Goal: Task Accomplishment & Management: Manage account settings

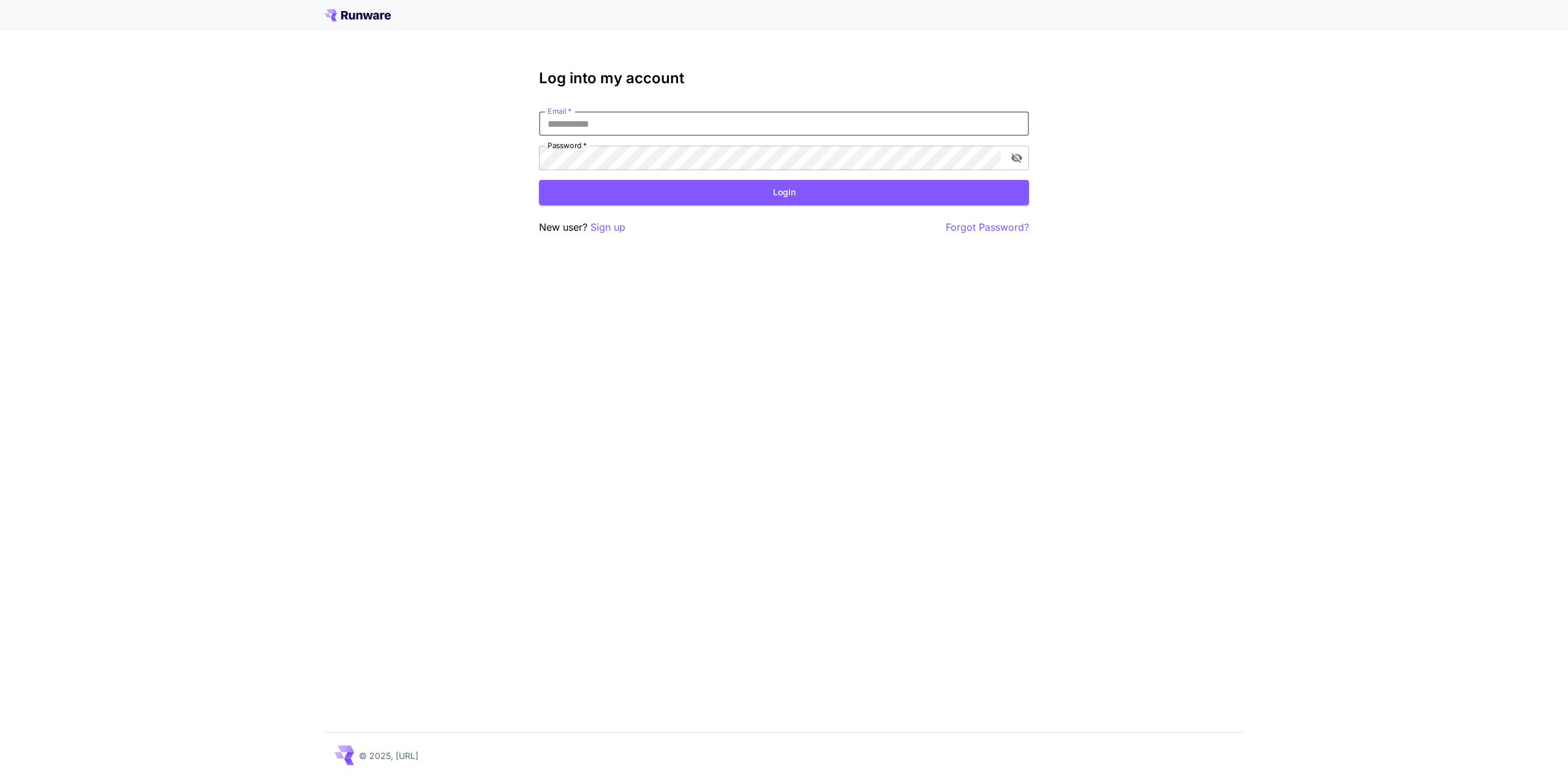
click at [674, 125] on input "Email   *" at bounding box center [784, 124] width 490 height 24
type input "**********"
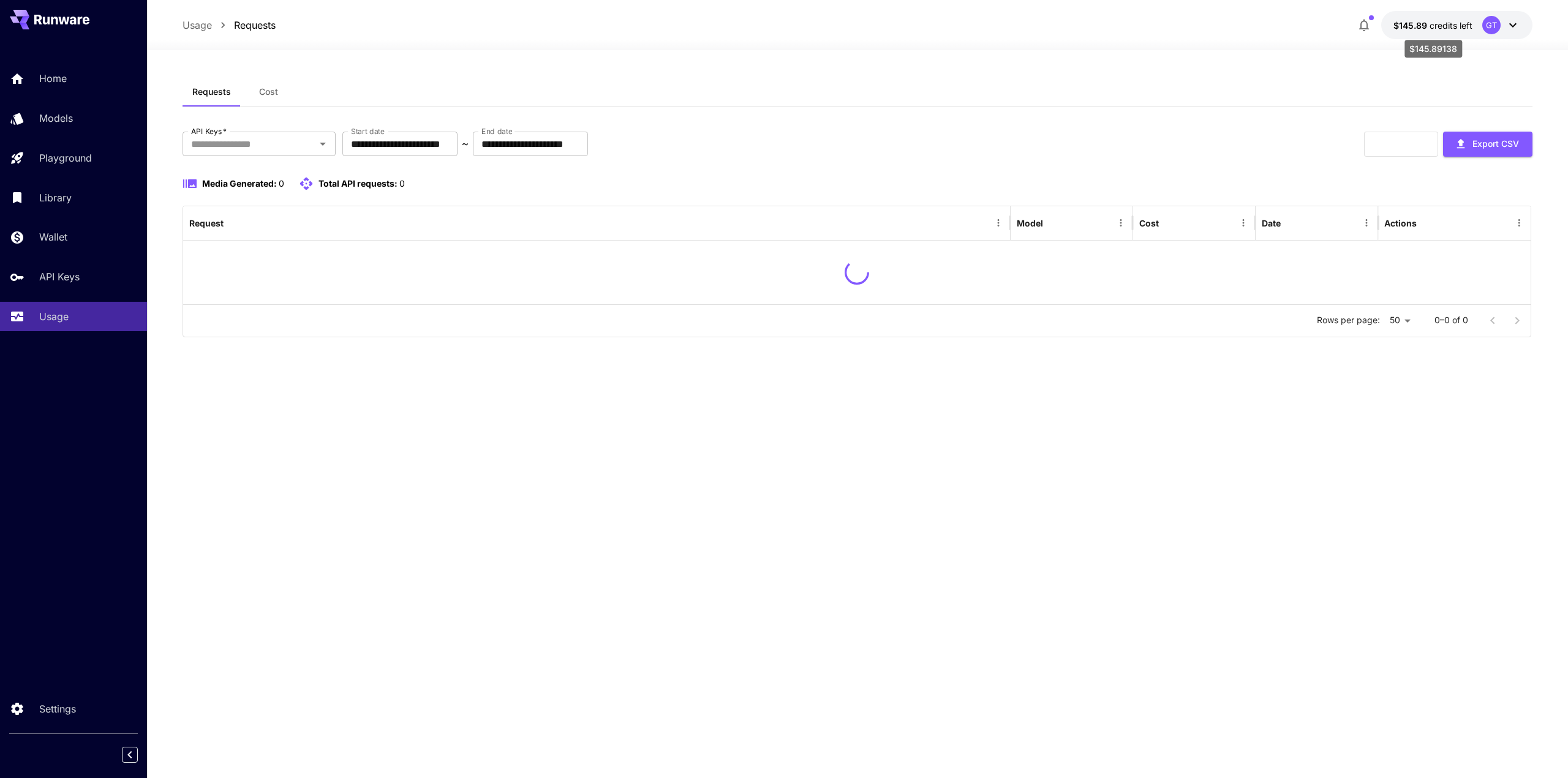
click at [1434, 27] on span "credits left" at bounding box center [1451, 26] width 43 height 11
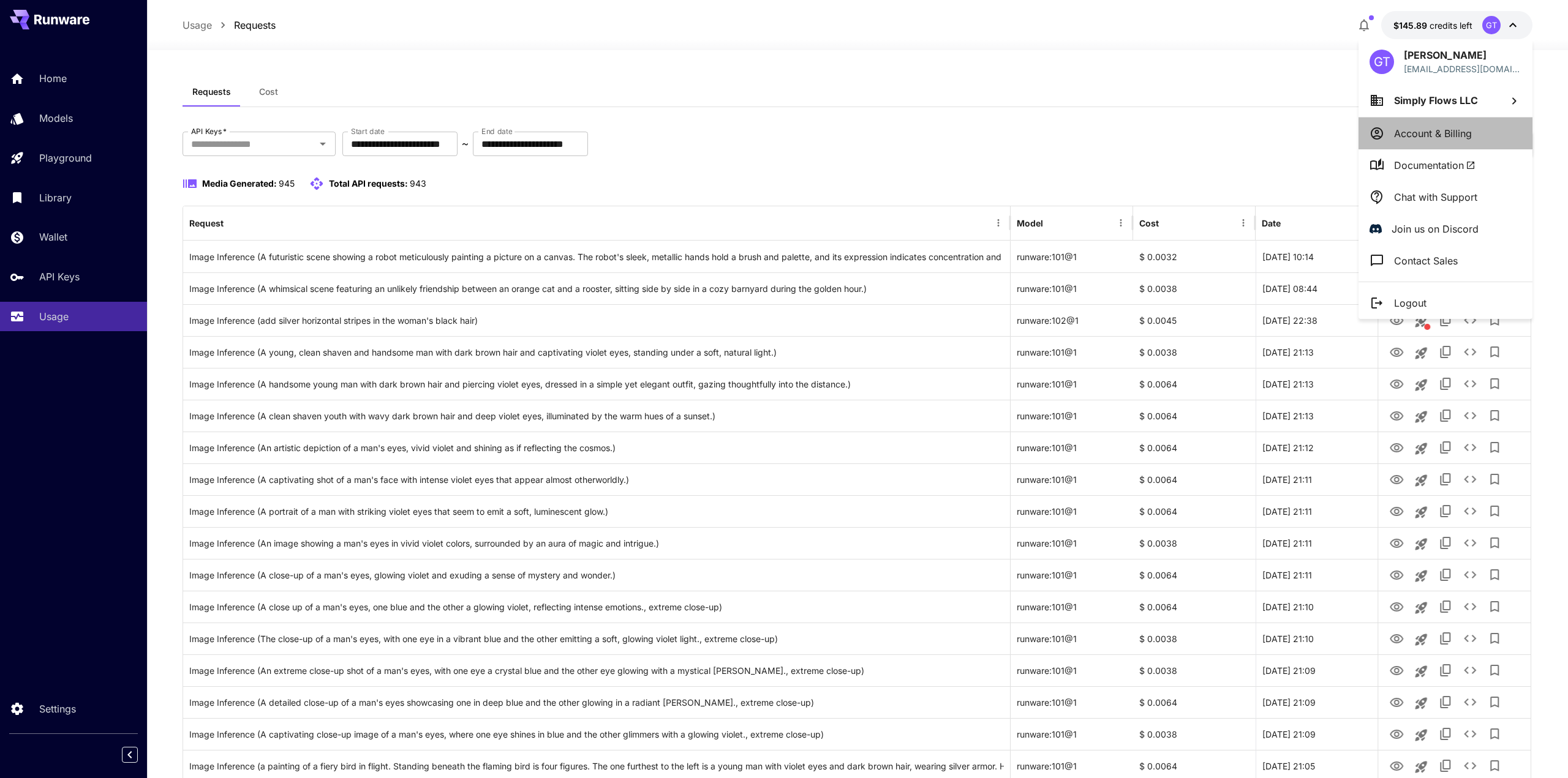
click at [1456, 132] on p "Account & Billing" at bounding box center [1433, 133] width 78 height 14
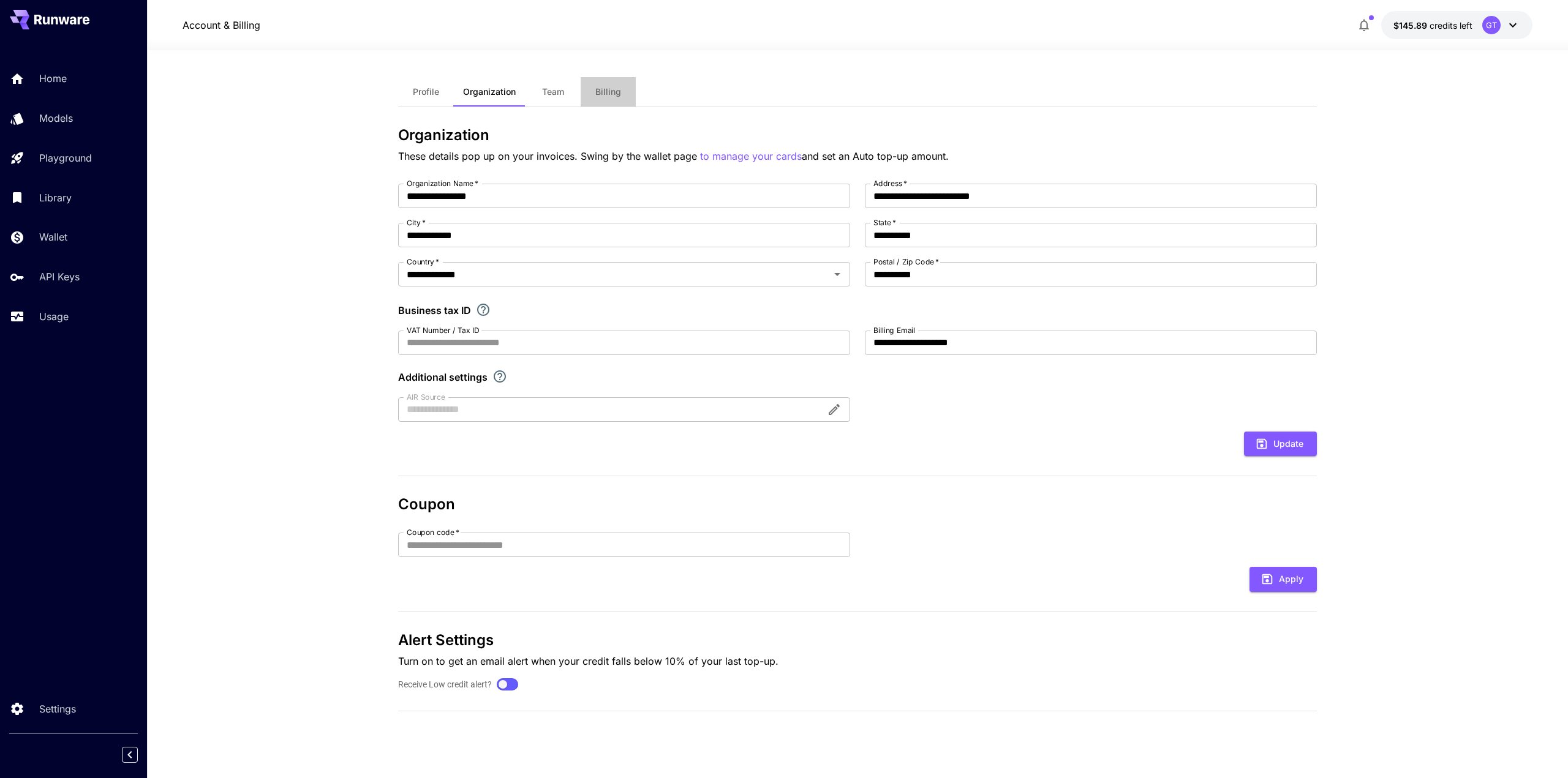
click at [604, 89] on span "Billing" at bounding box center [608, 92] width 26 height 11
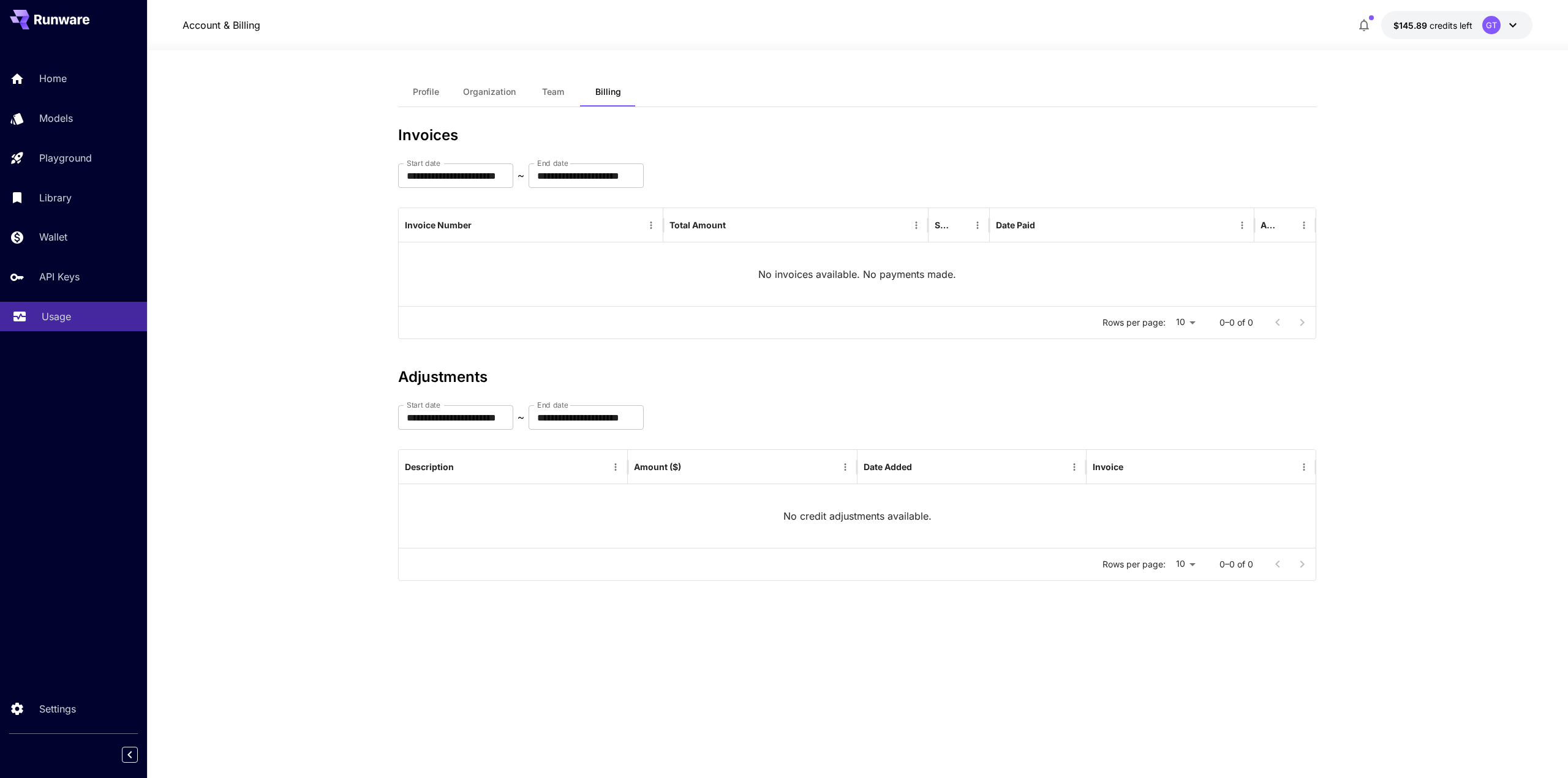
click at [55, 310] on link "Usage" at bounding box center [73, 316] width 147 height 30
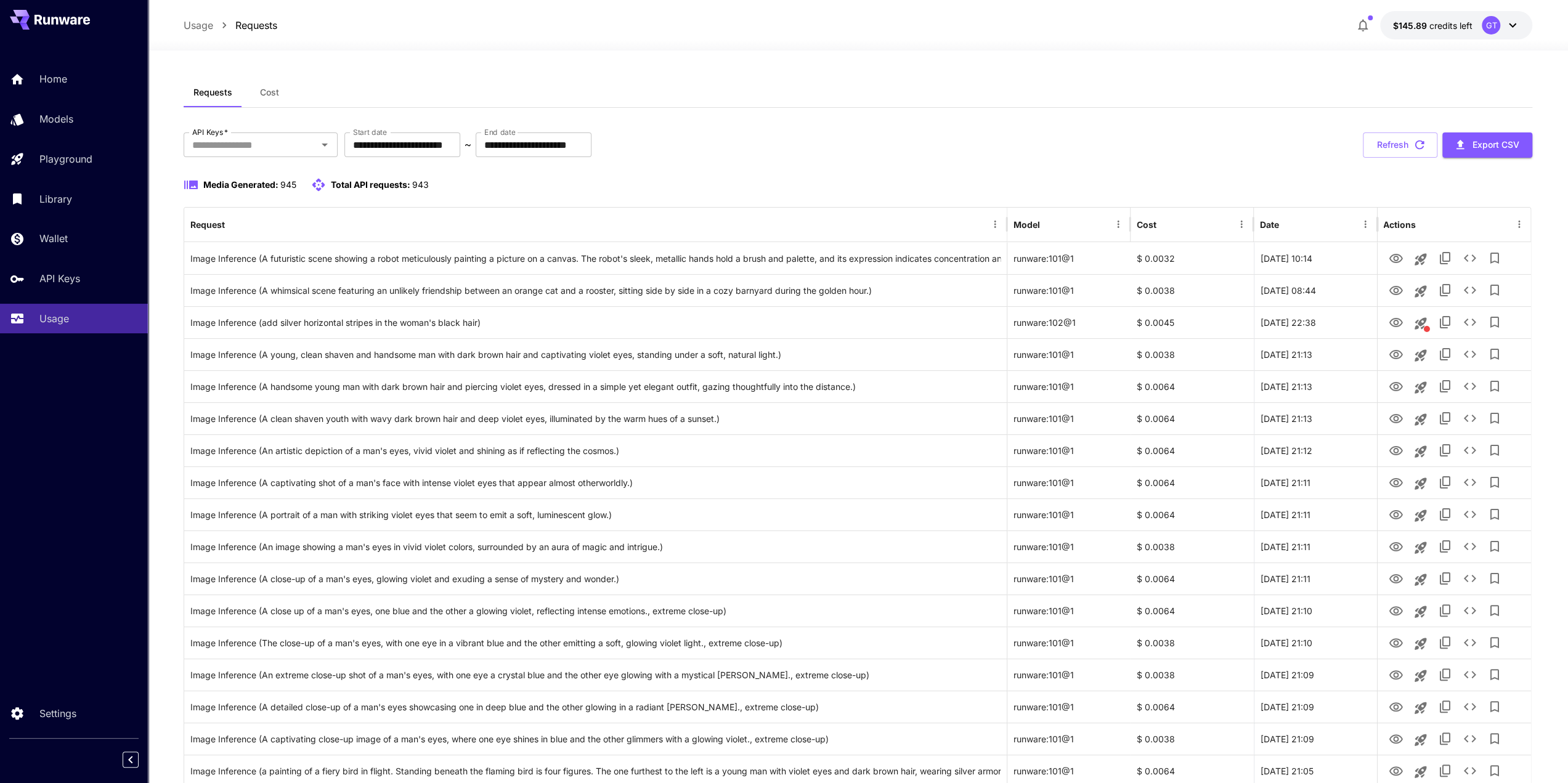
click at [272, 93] on span "Cost" at bounding box center [269, 93] width 19 height 11
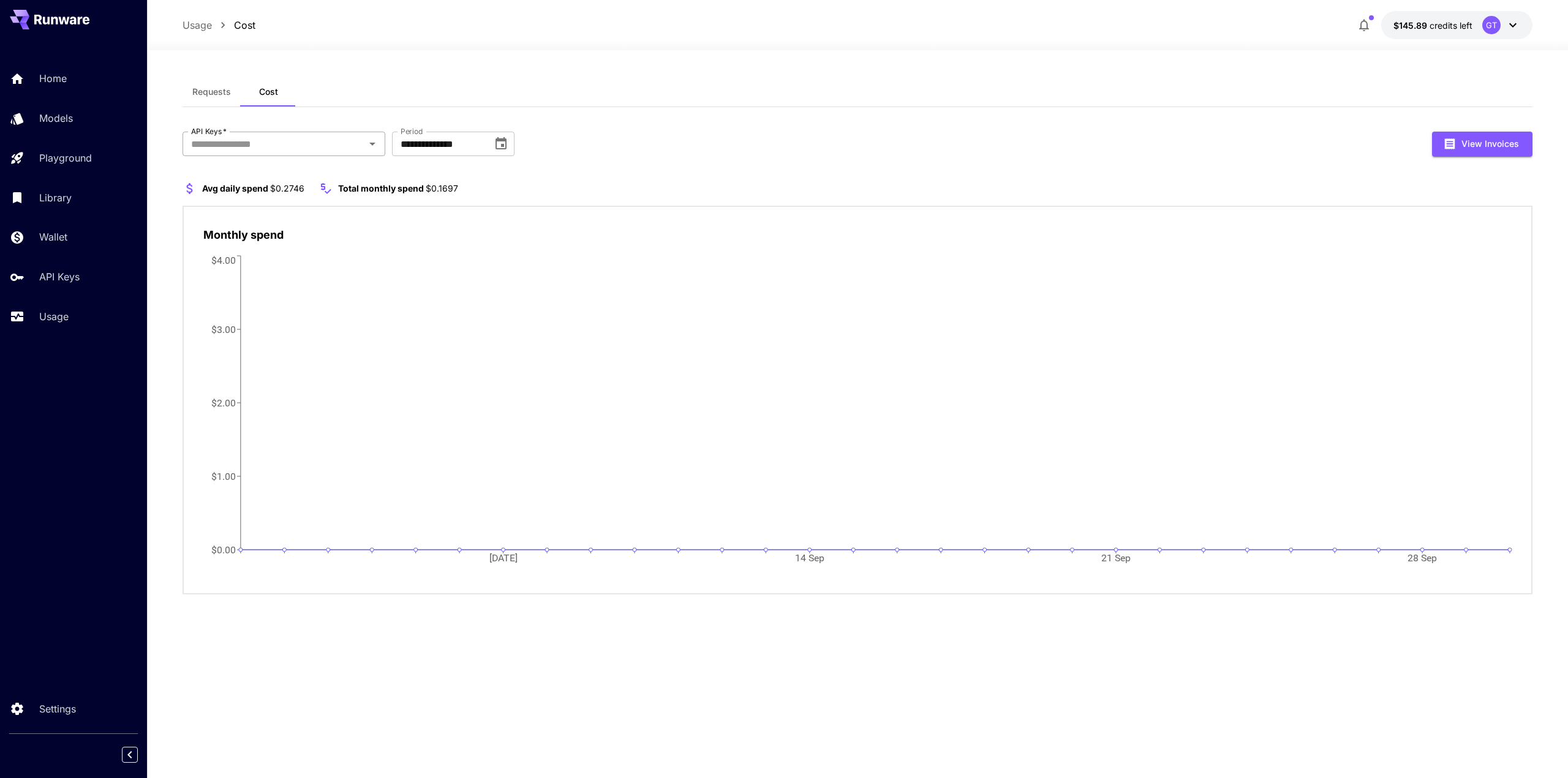
drag, startPoint x: 337, startPoint y: 144, endPoint x: 349, endPoint y: 143, distance: 12.0
click at [337, 143] on input "API Keys   *" at bounding box center [274, 144] width 175 height 17
click at [286, 270] on li "Tangra AI - dev" at bounding box center [284, 268] width 202 height 30
click at [442, 148] on icon "Open" at bounding box center [445, 144] width 14 height 14
click at [699, 208] on div "Monthly spend [DATE] Sep [DATE] Sep $0.00 $1.00 $2.00 $3.00 $4.00 Day [DATE] To…" at bounding box center [857, 400] width 1350 height 389
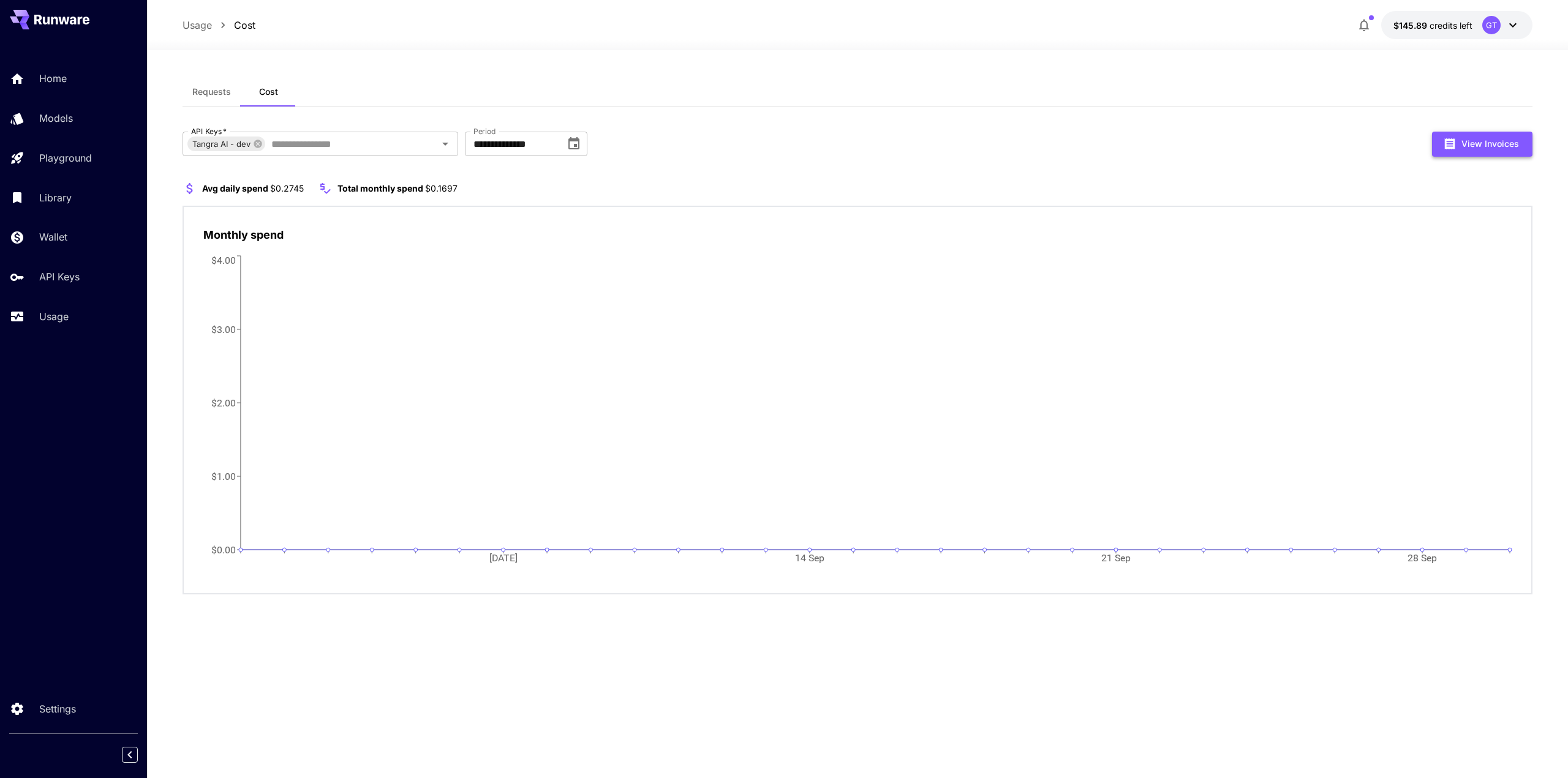
click at [1500, 140] on button "View Invoices" at bounding box center [1482, 144] width 100 height 25
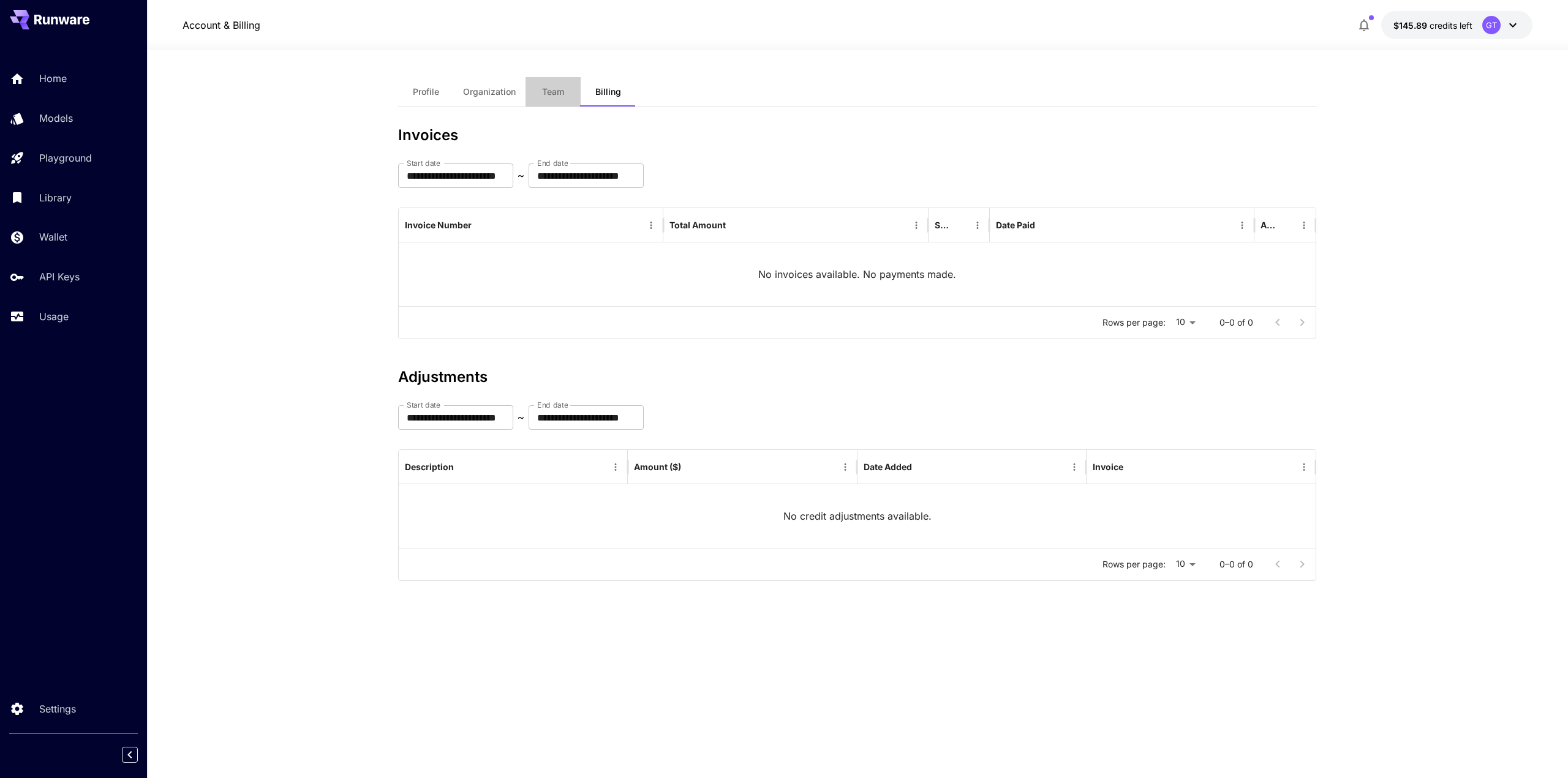
click at [552, 93] on span "Team" at bounding box center [552, 92] width 22 height 11
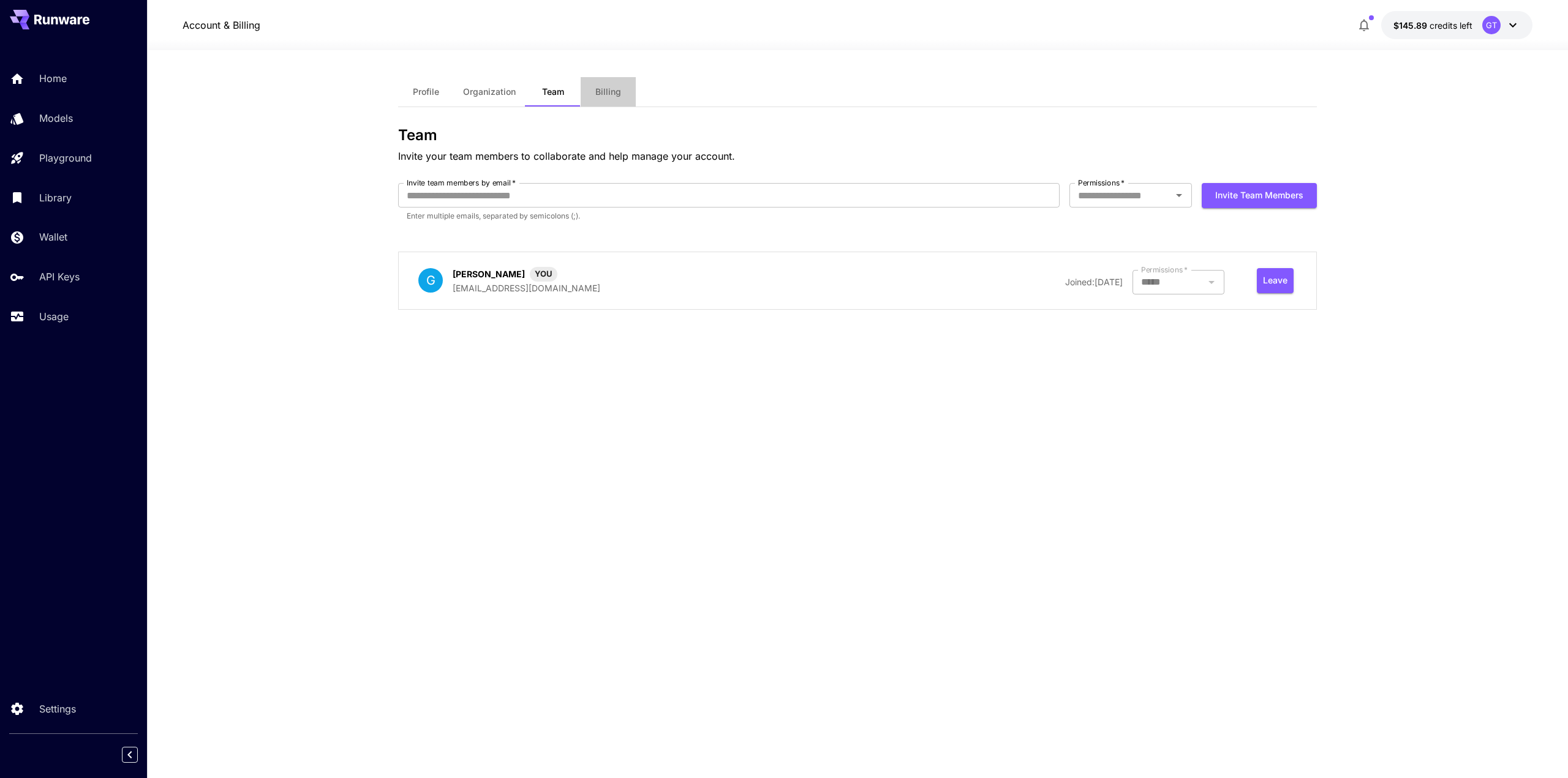
click at [593, 87] on button "Billing" at bounding box center [608, 91] width 55 height 30
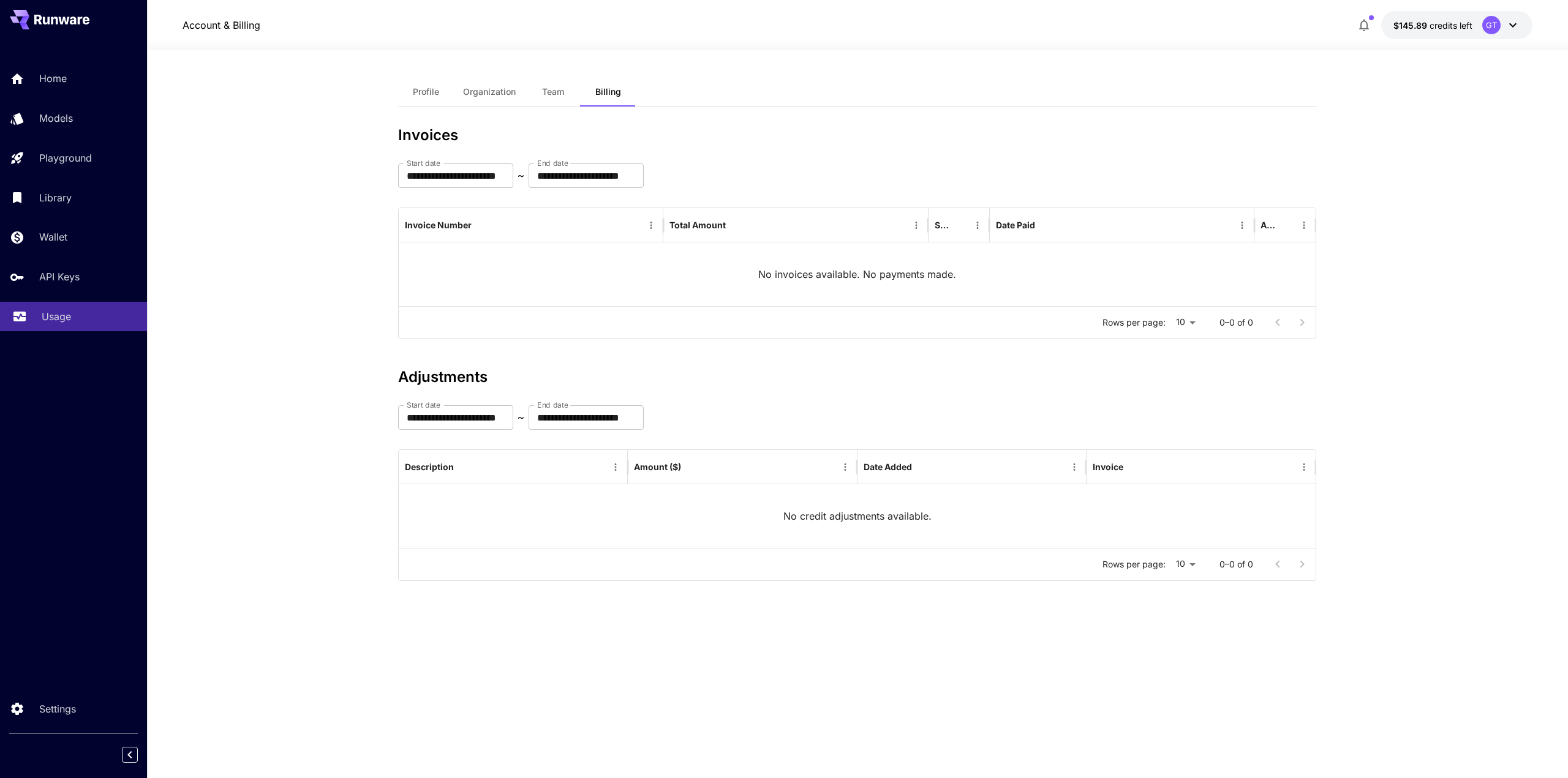
click at [55, 316] on p "Usage" at bounding box center [56, 316] width 30 height 14
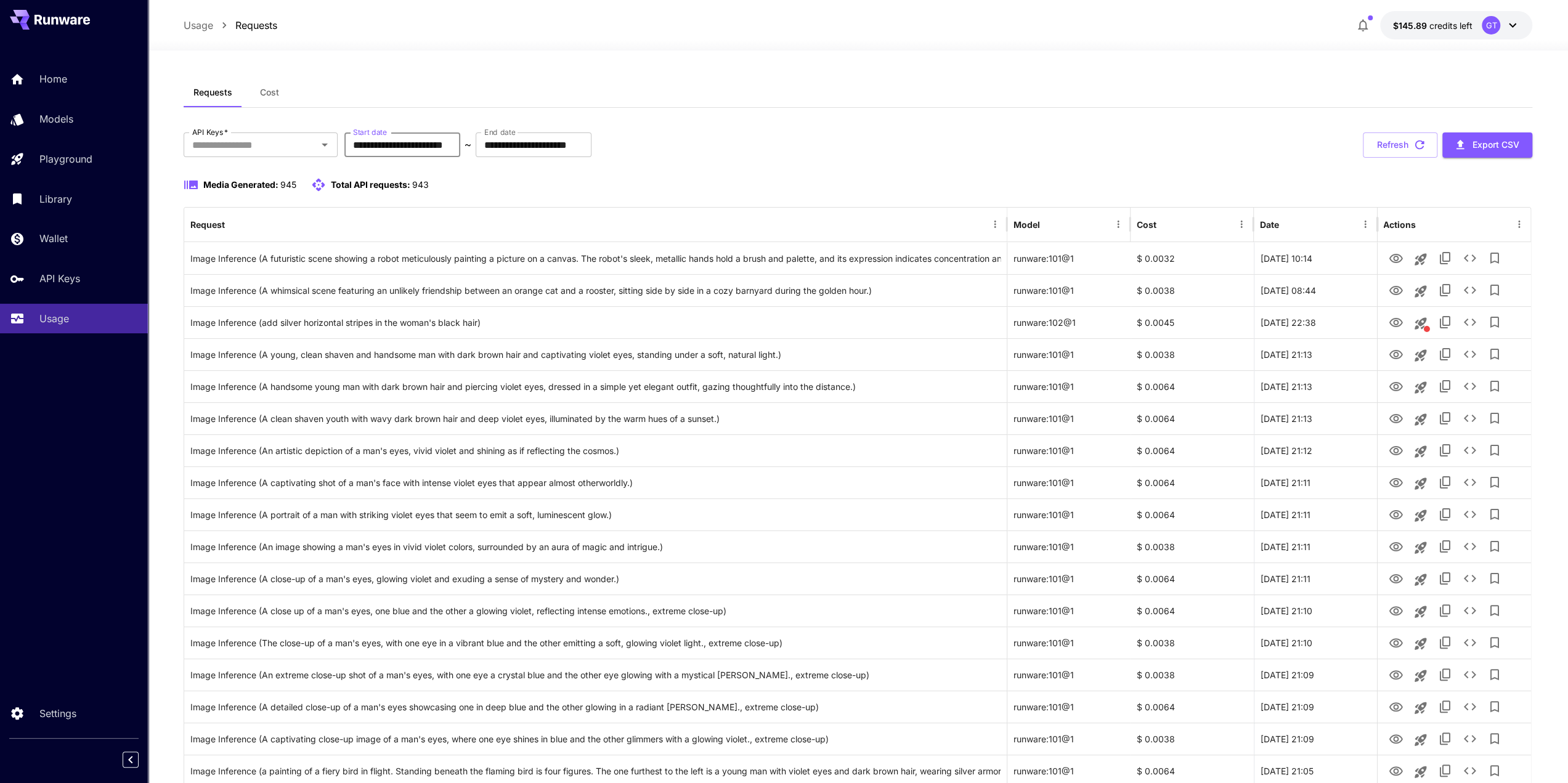
click at [435, 144] on input "**********" at bounding box center [402, 145] width 116 height 24
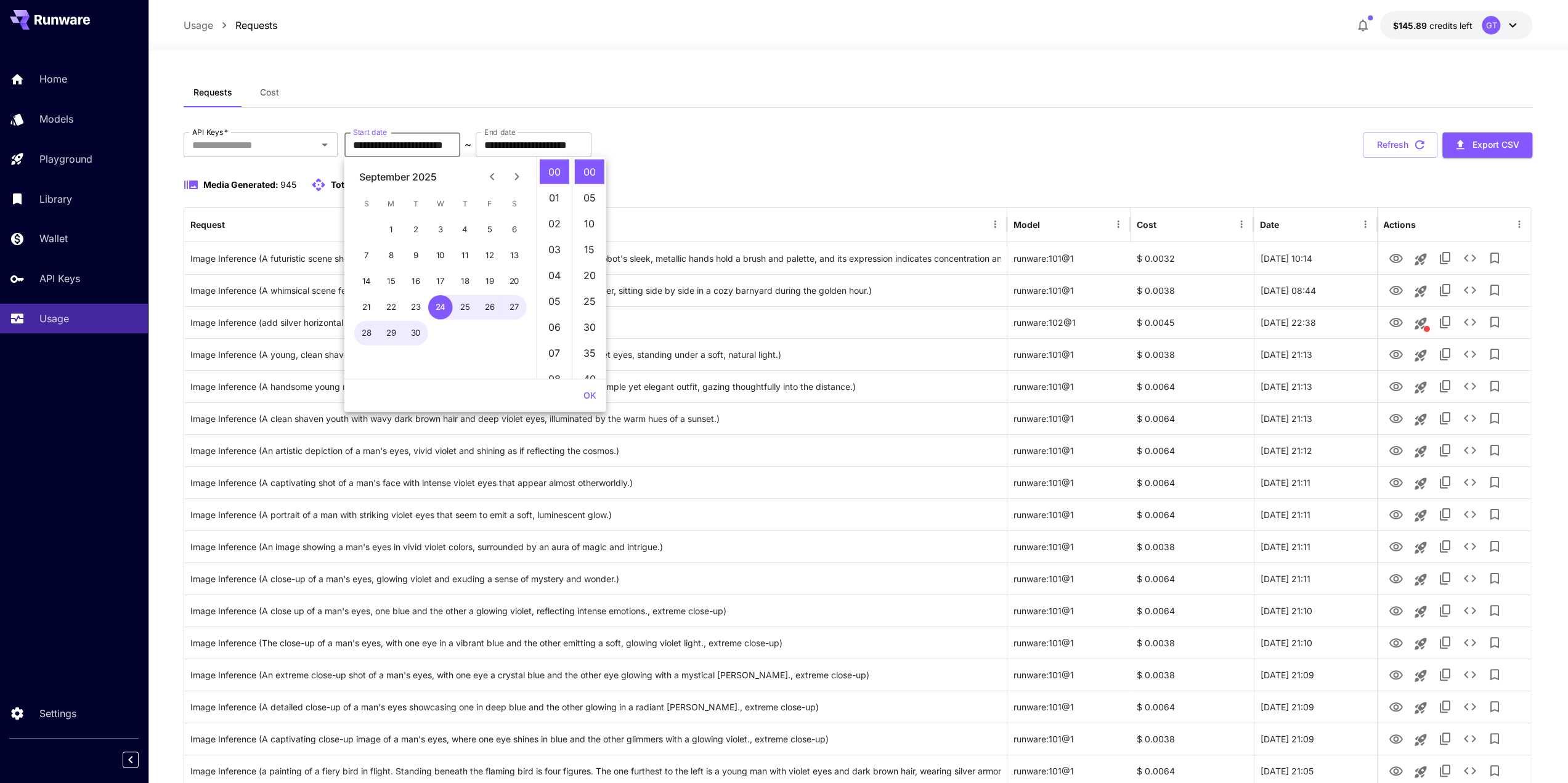
click at [467, 90] on div "Requests Cost" at bounding box center [858, 92] width 1349 height 30
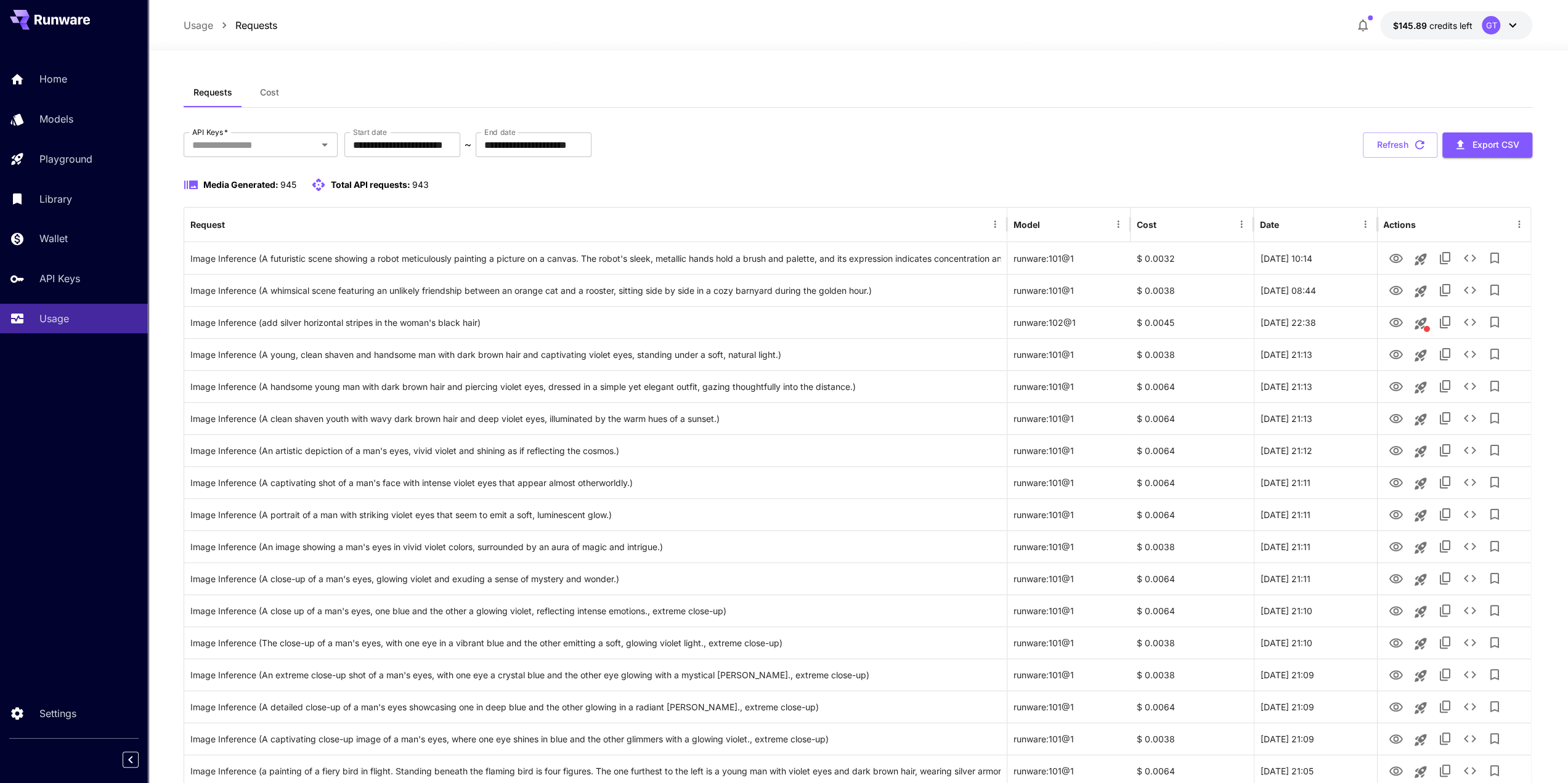
click at [278, 91] on span "Cost" at bounding box center [269, 93] width 19 height 11
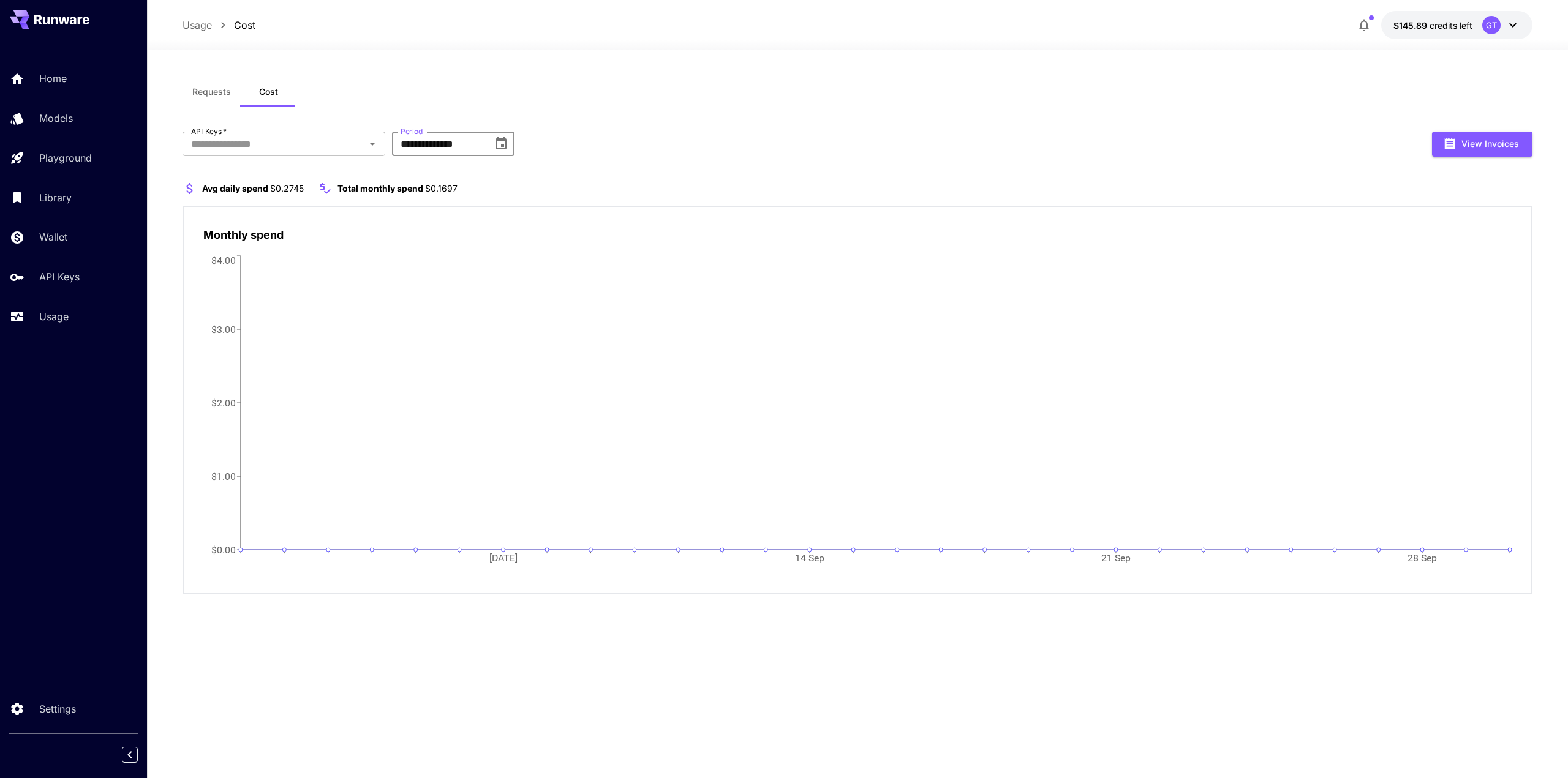
click at [452, 145] on input "**********" at bounding box center [437, 144] width 92 height 24
click at [497, 144] on icon "Choose date, selected date is Sep 30, 2025" at bounding box center [501, 143] width 11 height 12
click at [484, 265] on button "Aug" at bounding box center [490, 270] width 44 height 22
click at [507, 142] on icon "Choose date, selected date is Jul 31, 2025" at bounding box center [501, 144] width 14 height 14
click at [561, 272] on button "Sep" at bounding box center [554, 270] width 44 height 22
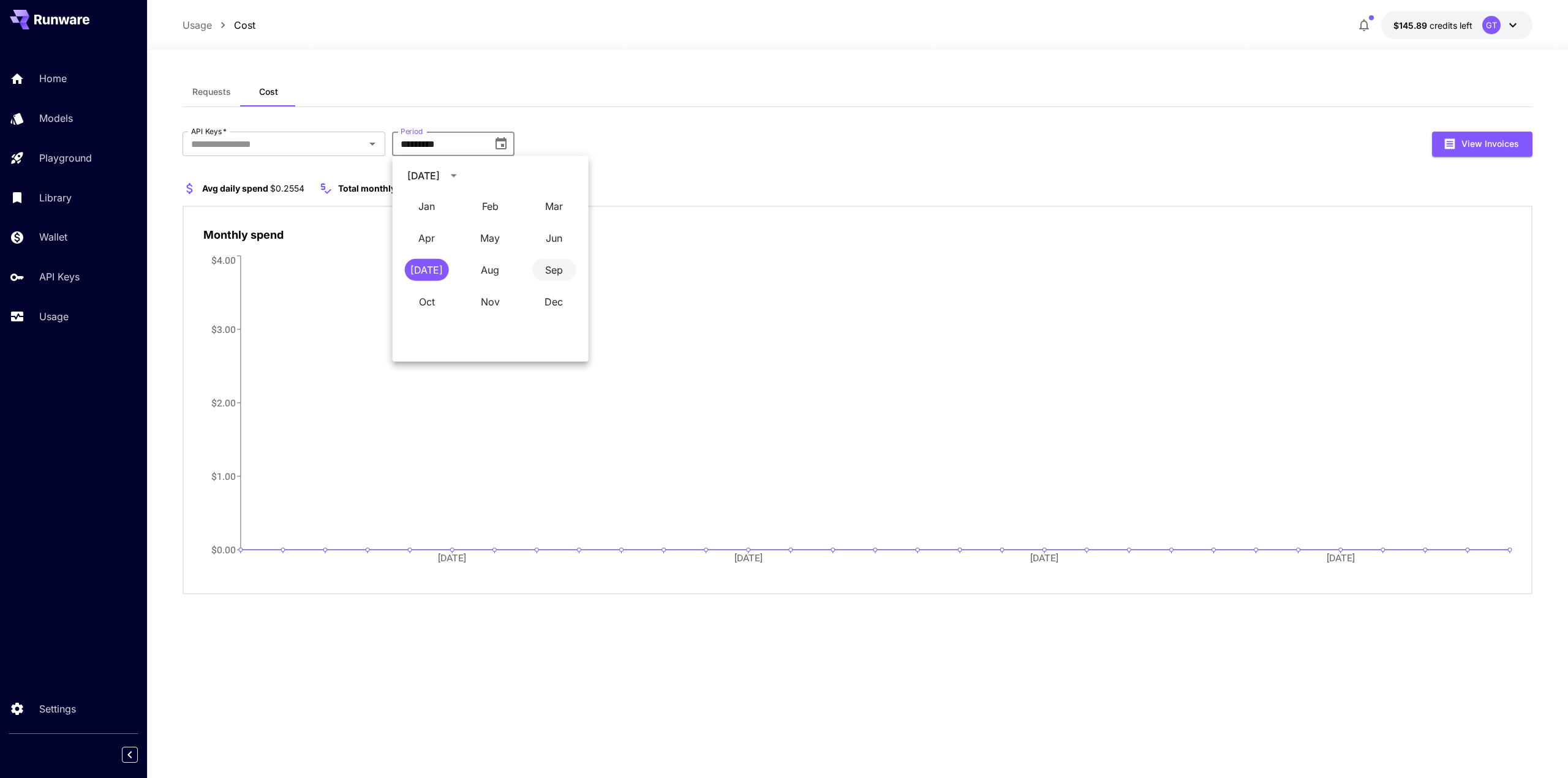
type input "**********"
click at [1481, 147] on button "View Invoices" at bounding box center [1482, 144] width 100 height 25
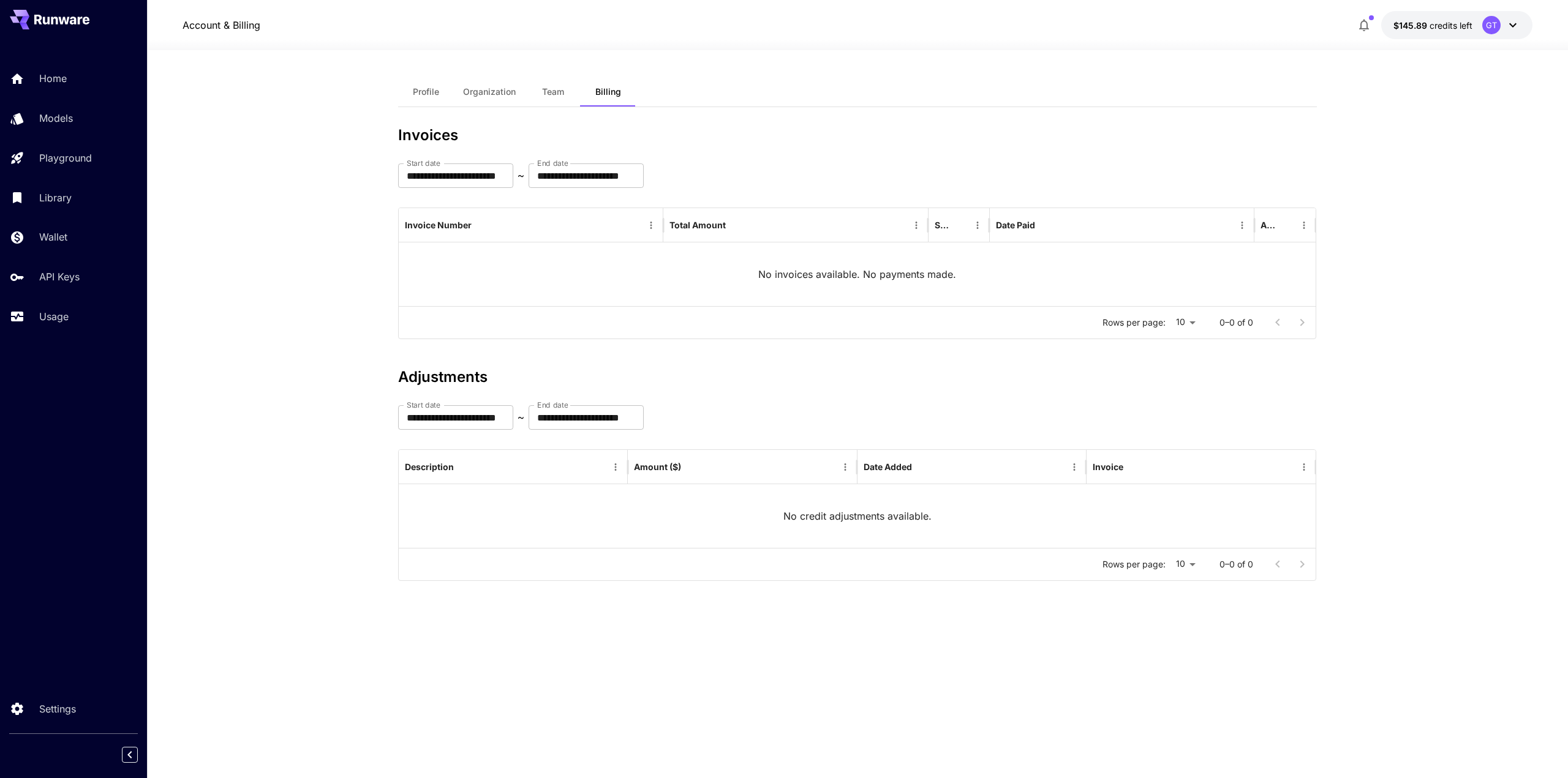
click at [601, 95] on span "Billing" at bounding box center [608, 92] width 26 height 11
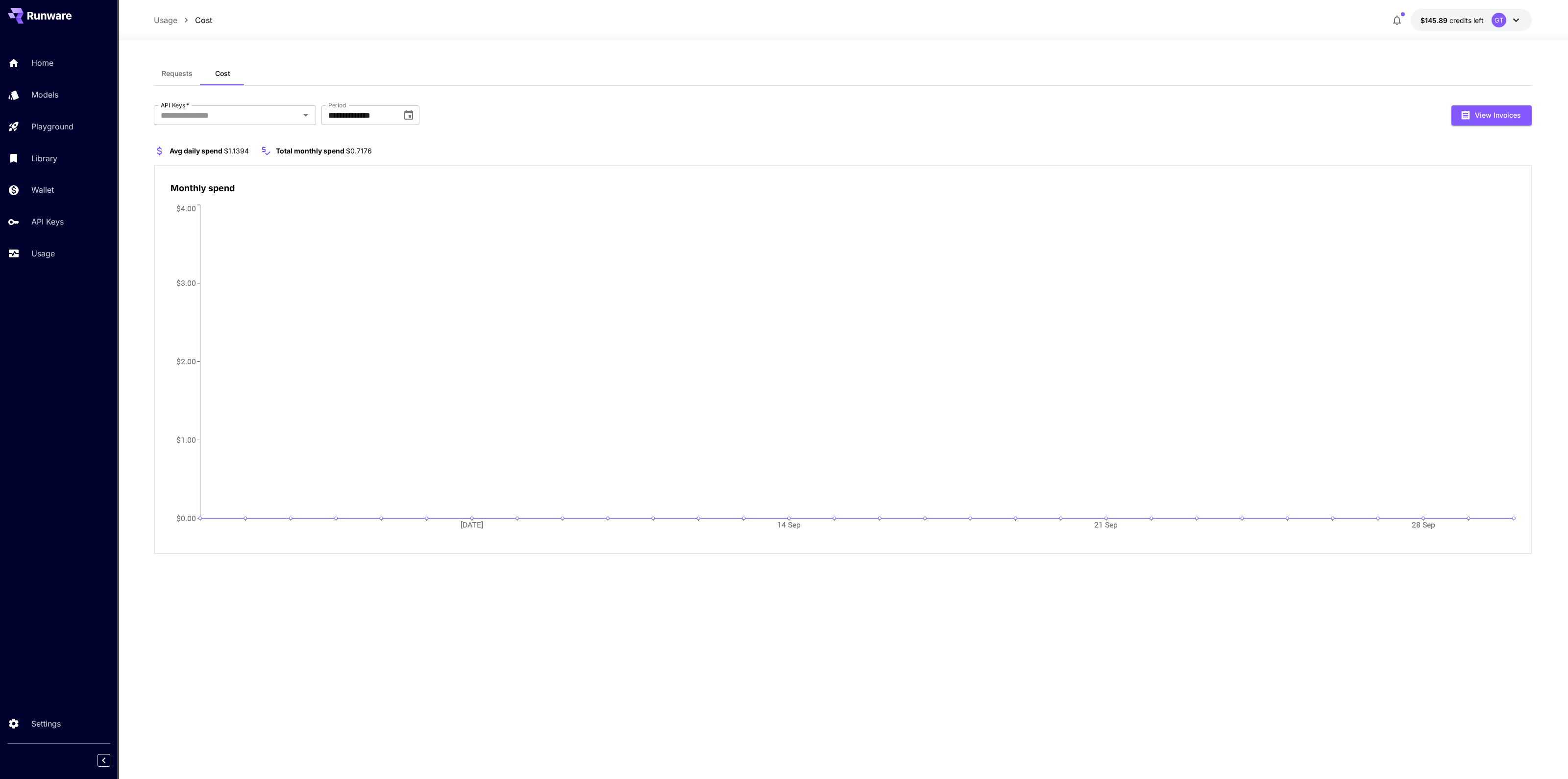
click at [175, 69] on span "Requests" at bounding box center [177, 74] width 31 height 9
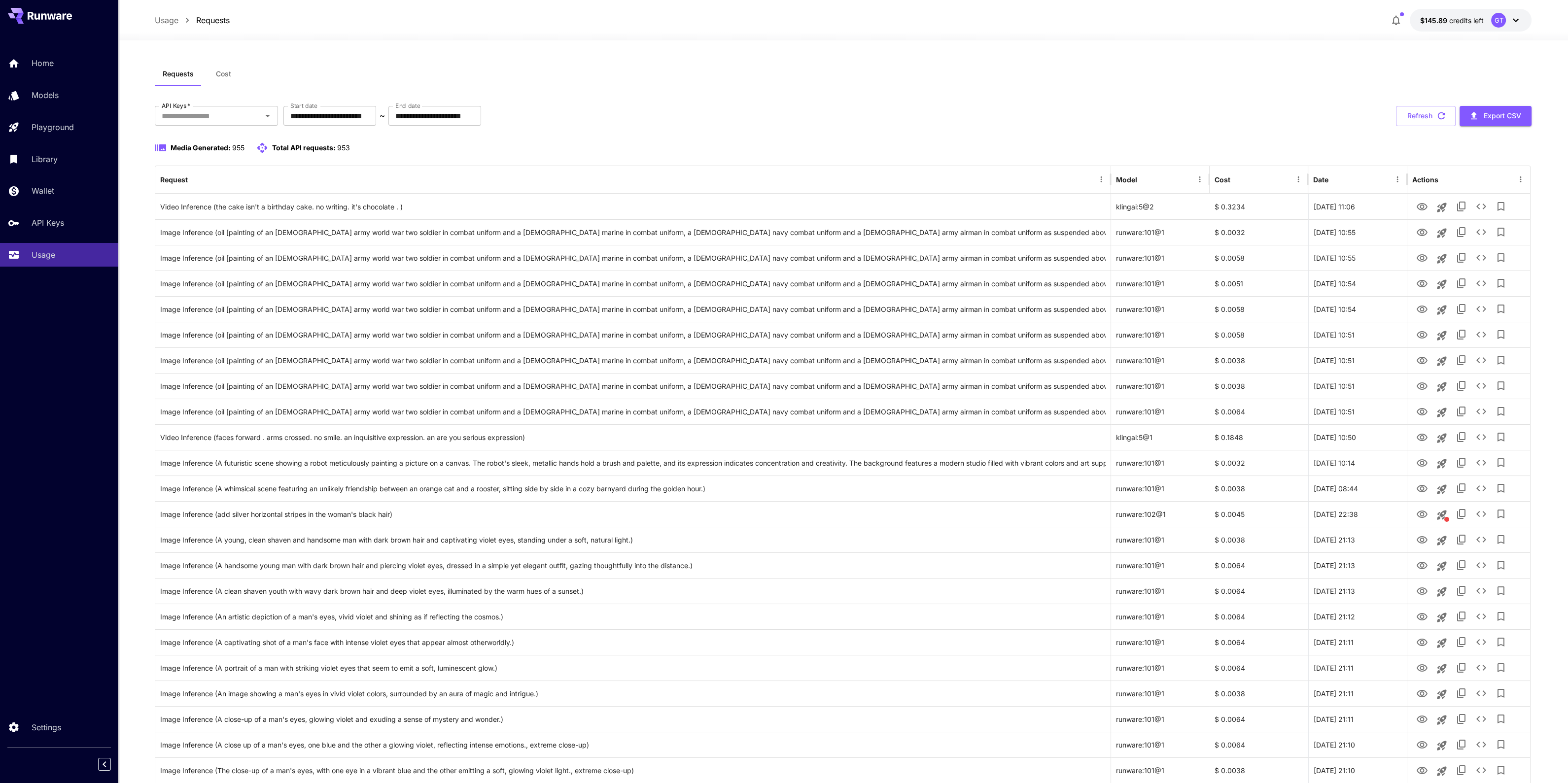
click at [229, 80] on button "Cost" at bounding box center [223, 73] width 44 height 24
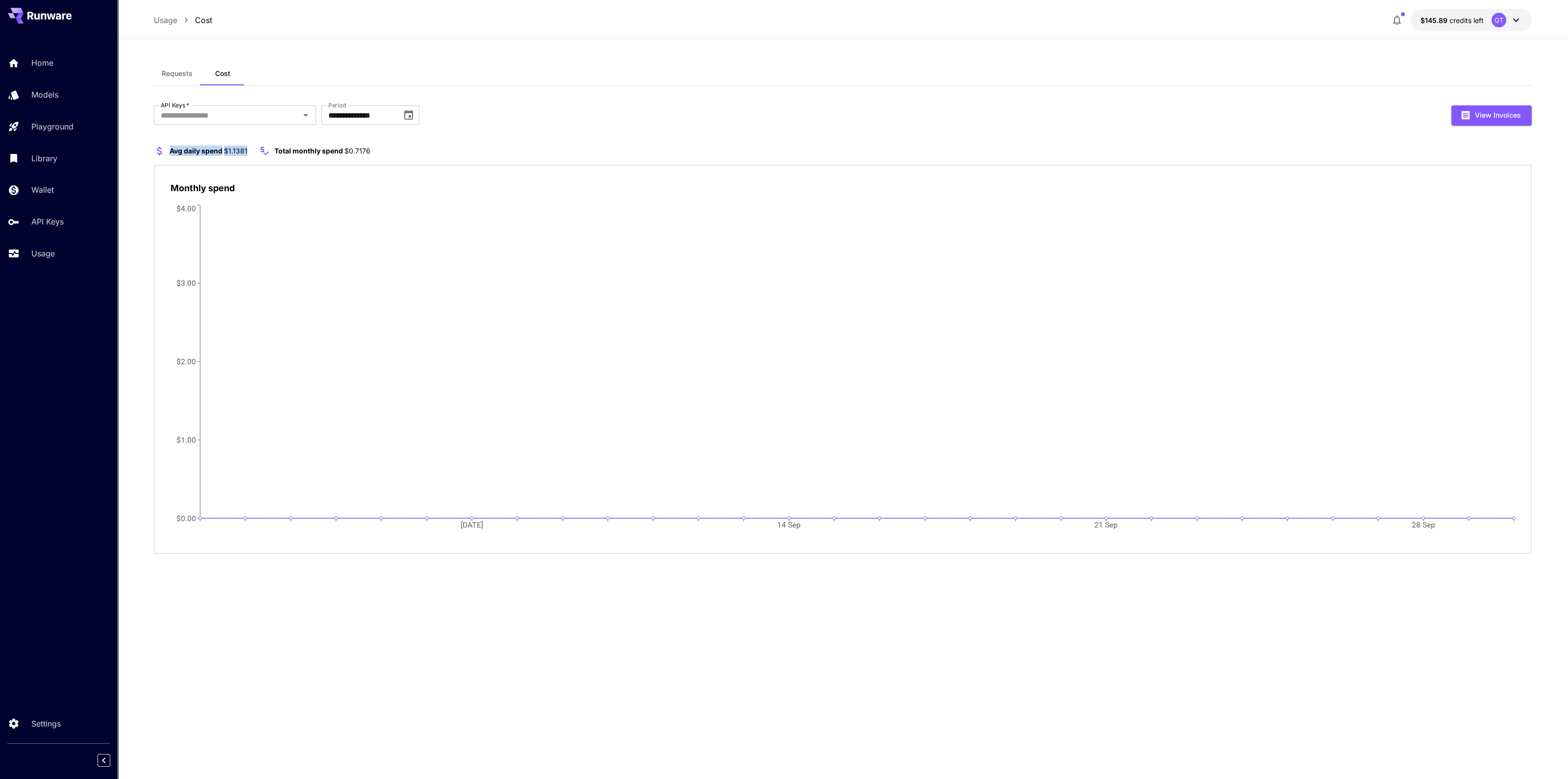
drag, startPoint x: 247, startPoint y: 150, endPoint x: 166, endPoint y: 152, distance: 81.0
click at [166, 152] on div "Avg daily spend $1.1381" at bounding box center [201, 150] width 94 height 12
copy p "Avg daily spend $1.1381"
click at [579, 120] on div "**********" at bounding box center [843, 115] width 1378 height 20
click at [52, 254] on p "Usage" at bounding box center [45, 253] width 24 height 12
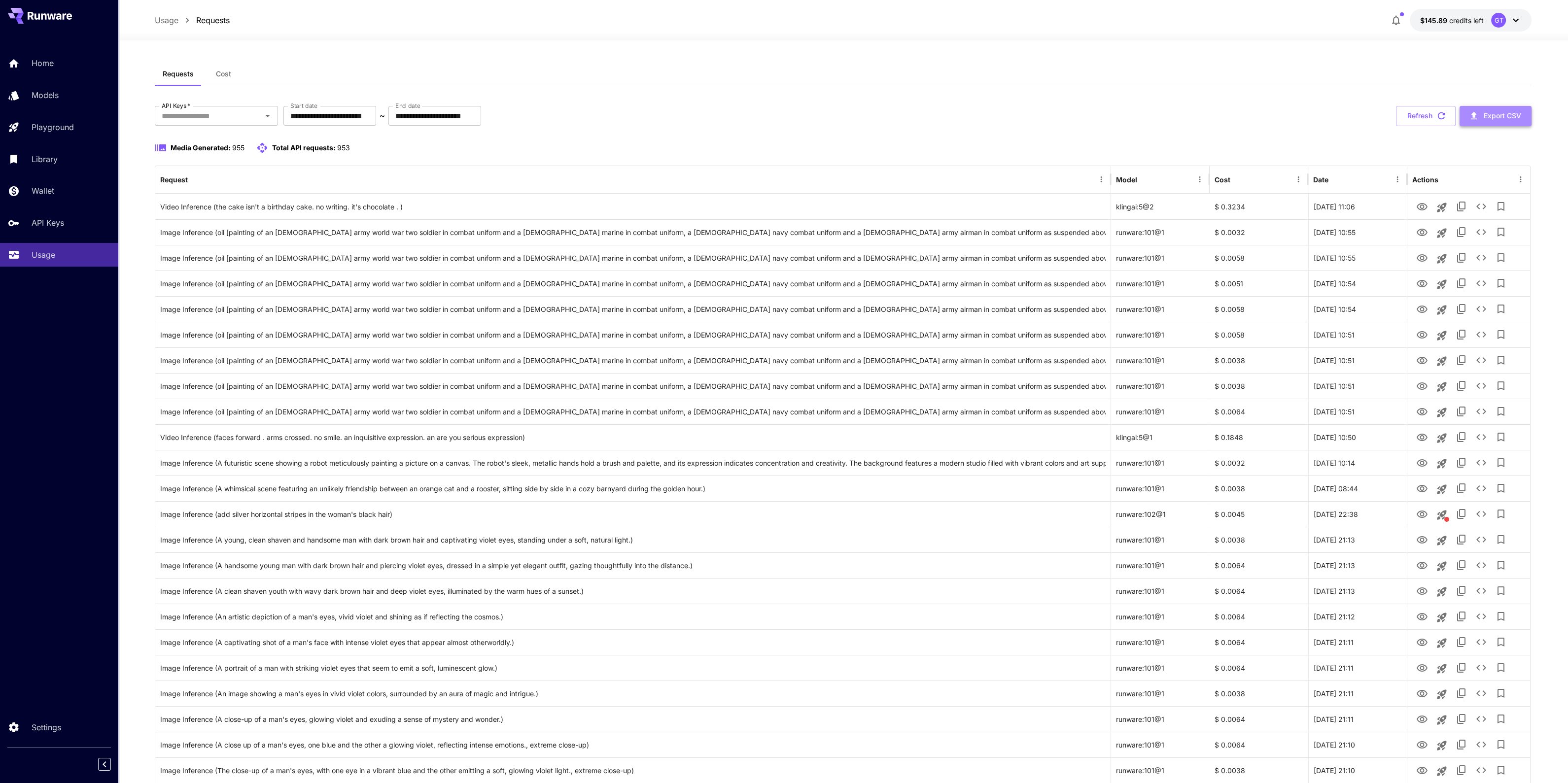
click at [1261, 115] on button "Export CSV" at bounding box center [1496, 116] width 72 height 20
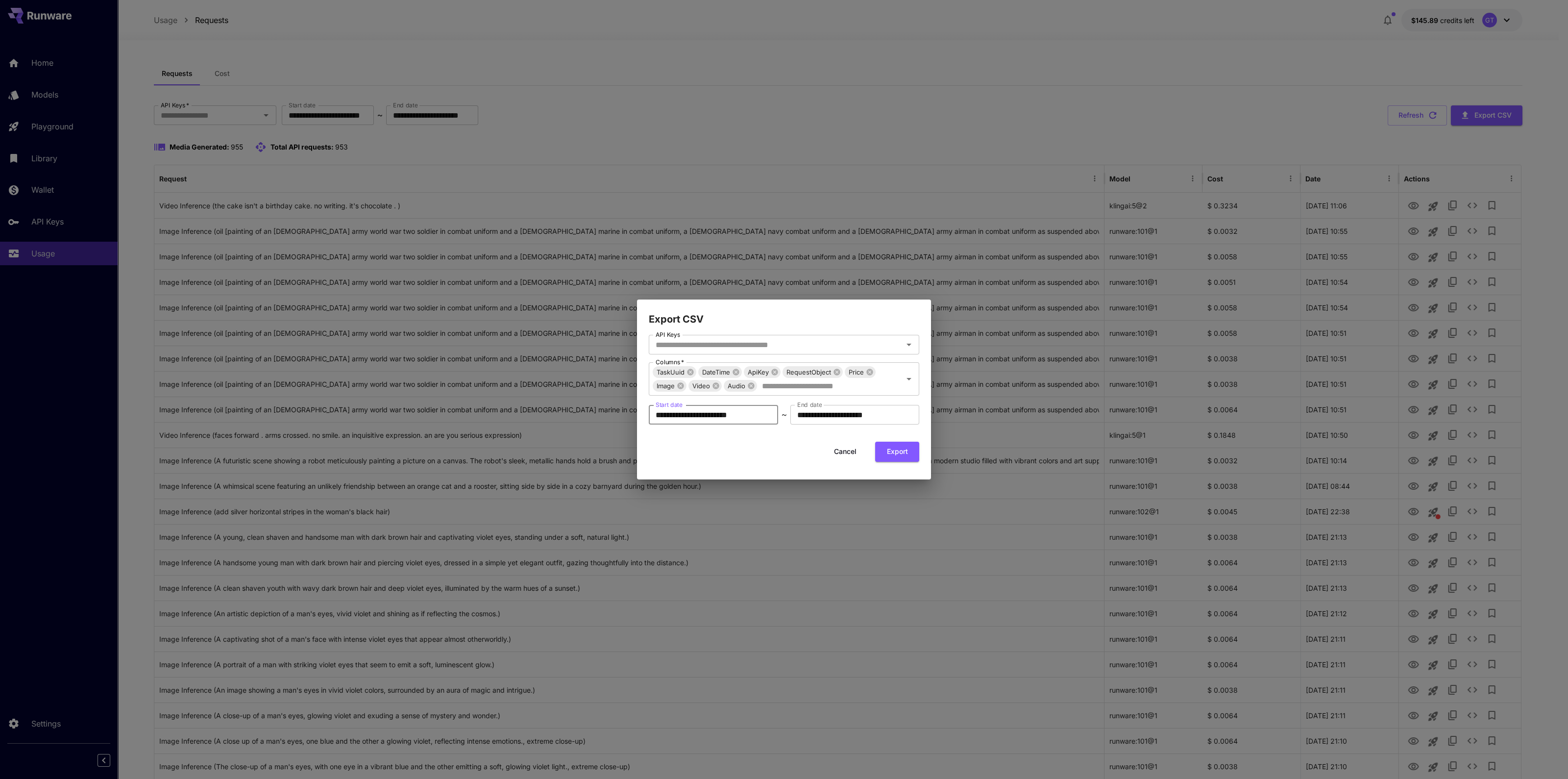
click at [707, 417] on input "**********" at bounding box center [713, 415] width 130 height 19
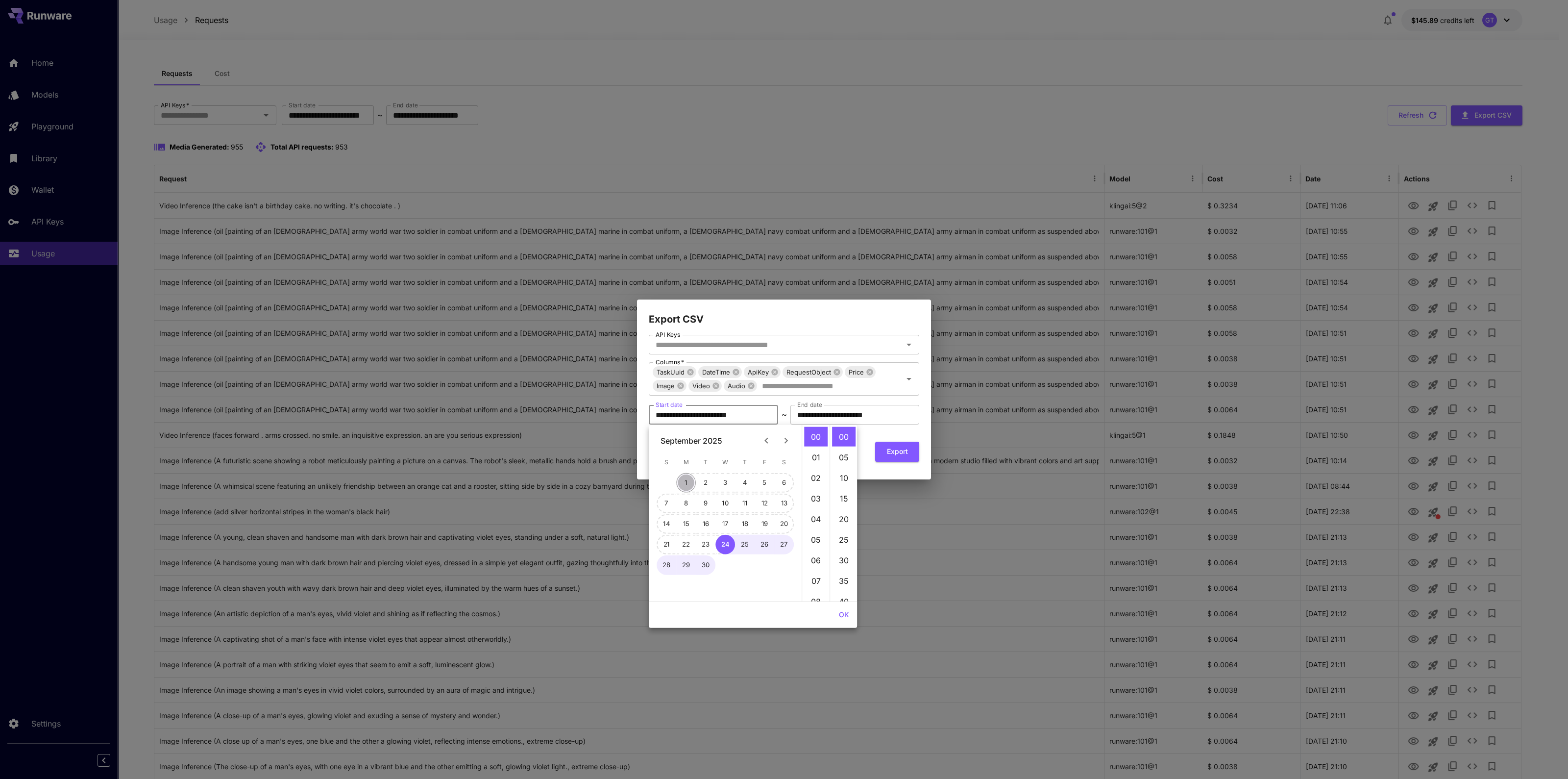
click at [690, 482] on button "1" at bounding box center [686, 483] width 19 height 19
click at [686, 483] on button "1" at bounding box center [686, 483] width 19 height 19
click at [891, 432] on div "**********" at bounding box center [784, 398] width 270 height 127
click at [873, 471] on div "**********" at bounding box center [783, 403] width 294 height 152
click at [889, 449] on button "Export" at bounding box center [897, 451] width 44 height 20
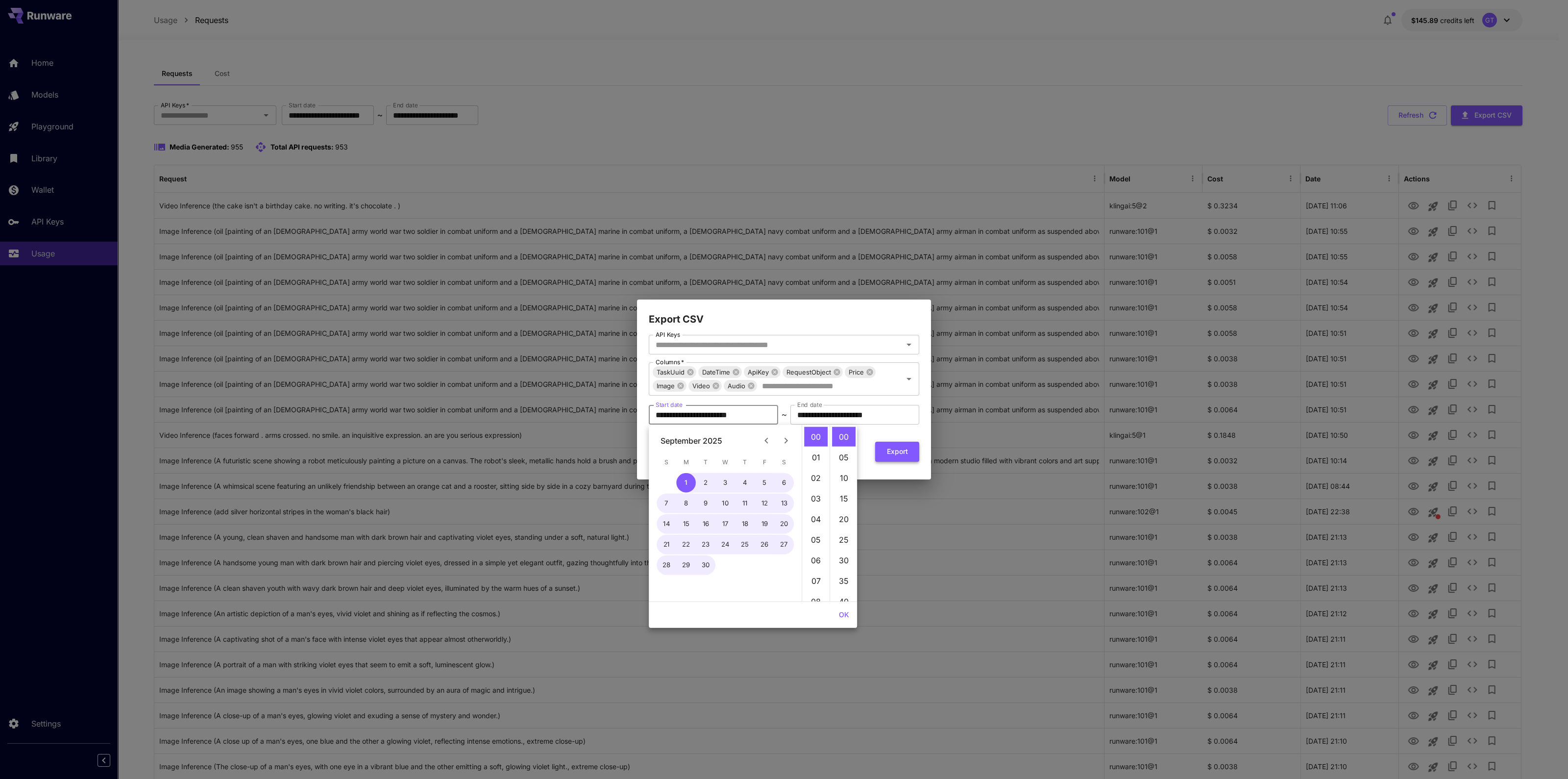
type input "**********"
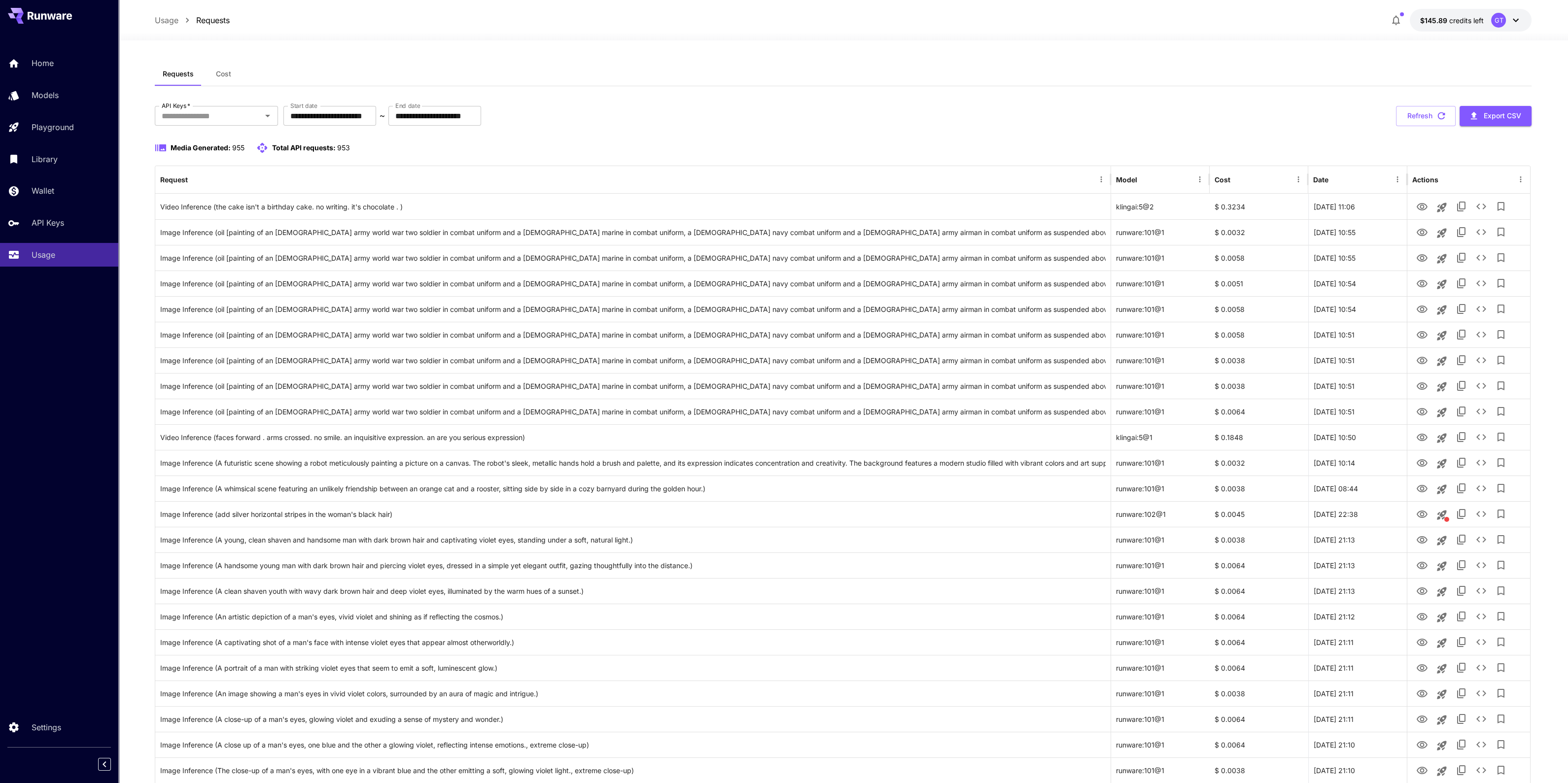
click at [231, 77] on button "Cost" at bounding box center [223, 73] width 44 height 24
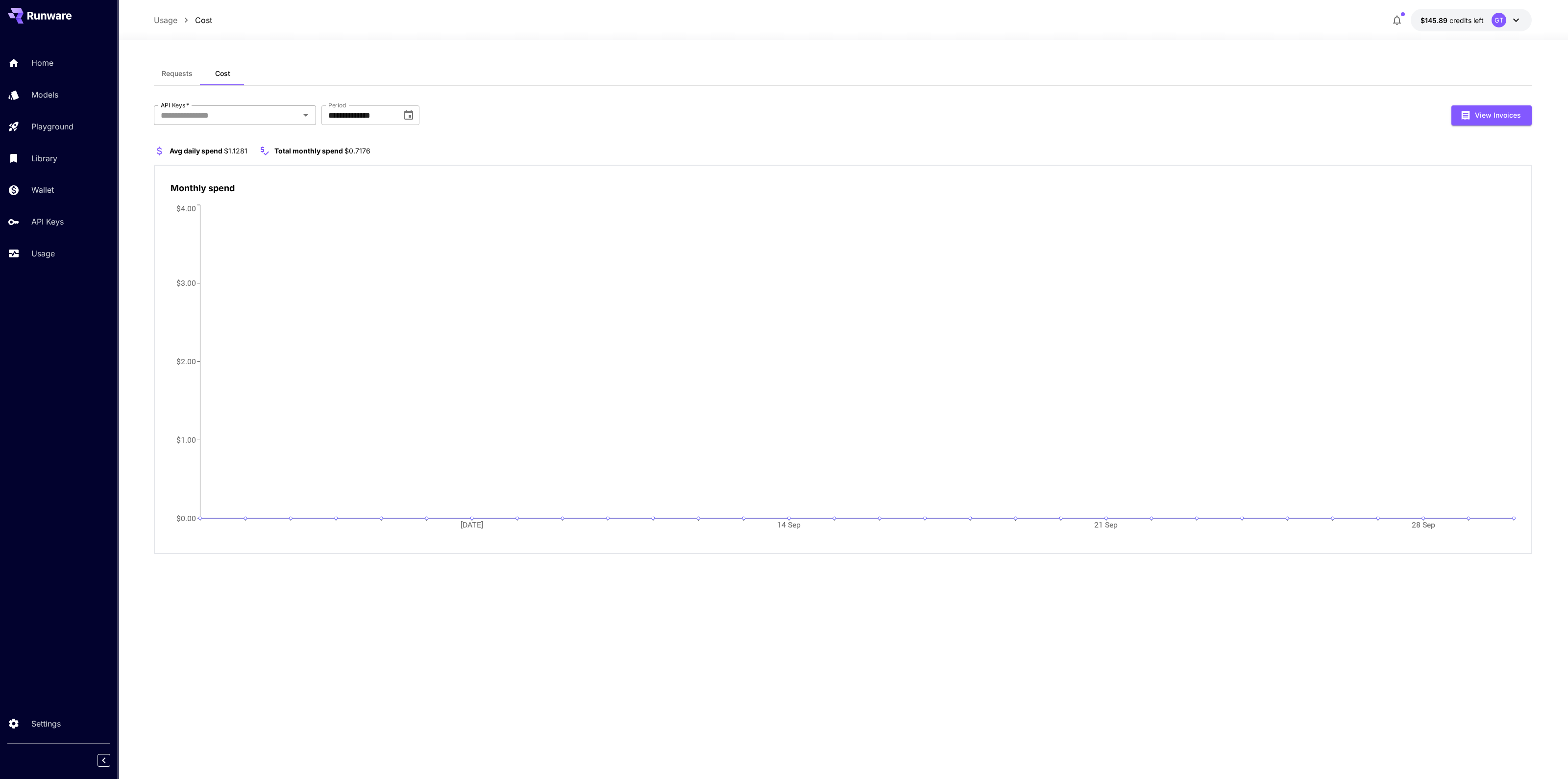
click at [273, 115] on input "API Keys   *" at bounding box center [227, 115] width 140 height 14
click at [353, 114] on icon "Open" at bounding box center [354, 115] width 12 height 12
click at [360, 116] on icon "Open" at bounding box center [363, 115] width 12 height 12
click at [365, 124] on icon "Open" at bounding box center [363, 122] width 12 height 12
click at [368, 124] on icon "Open" at bounding box center [363, 122] width 12 height 12
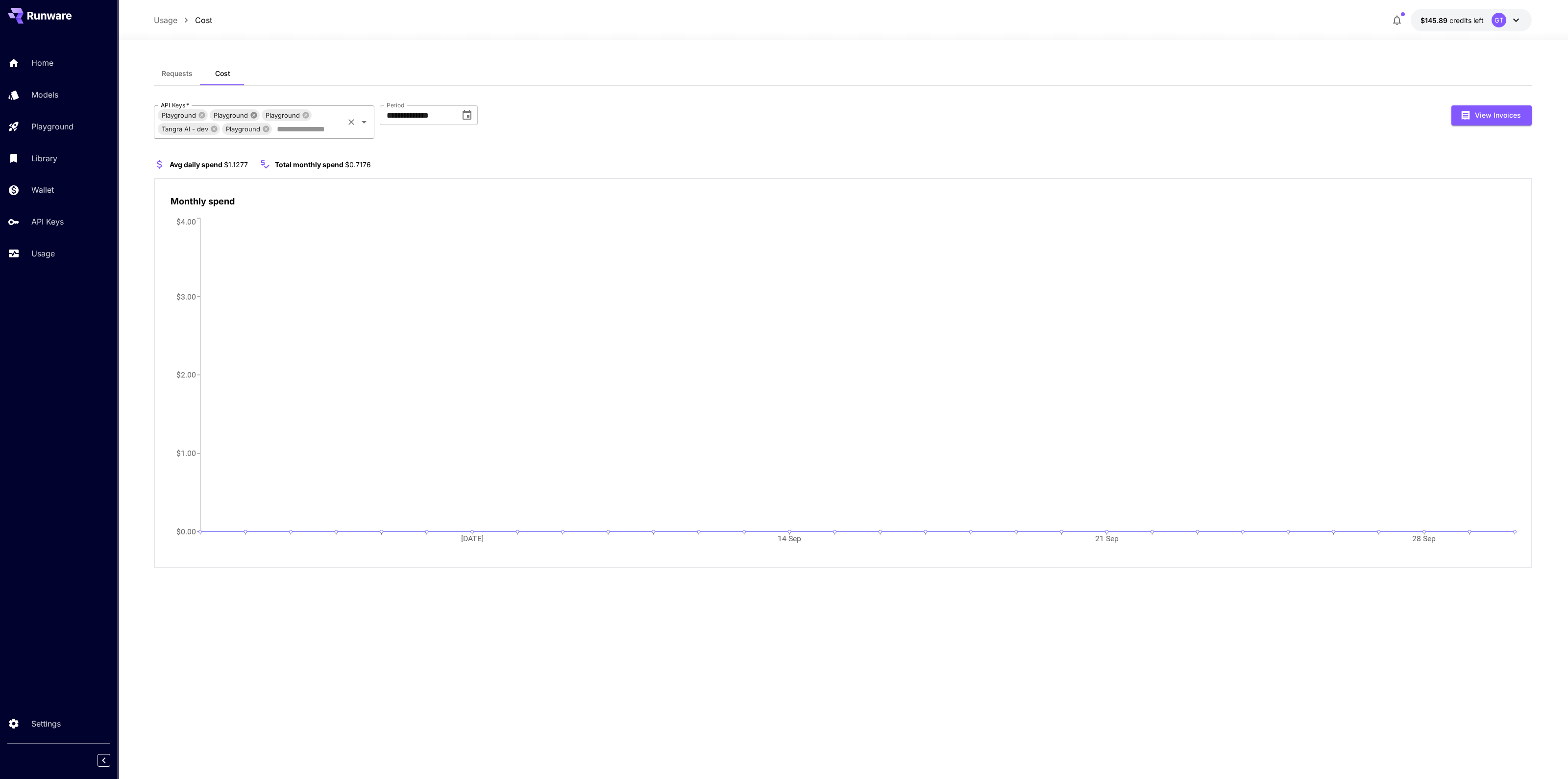
click at [250, 116] on icon at bounding box center [254, 115] width 8 height 8
click at [205, 115] on icon at bounding box center [201, 115] width 6 height 6
click at [203, 115] on icon at bounding box center [201, 115] width 6 height 6
click at [262, 115] on icon at bounding box center [265, 115] width 6 height 6
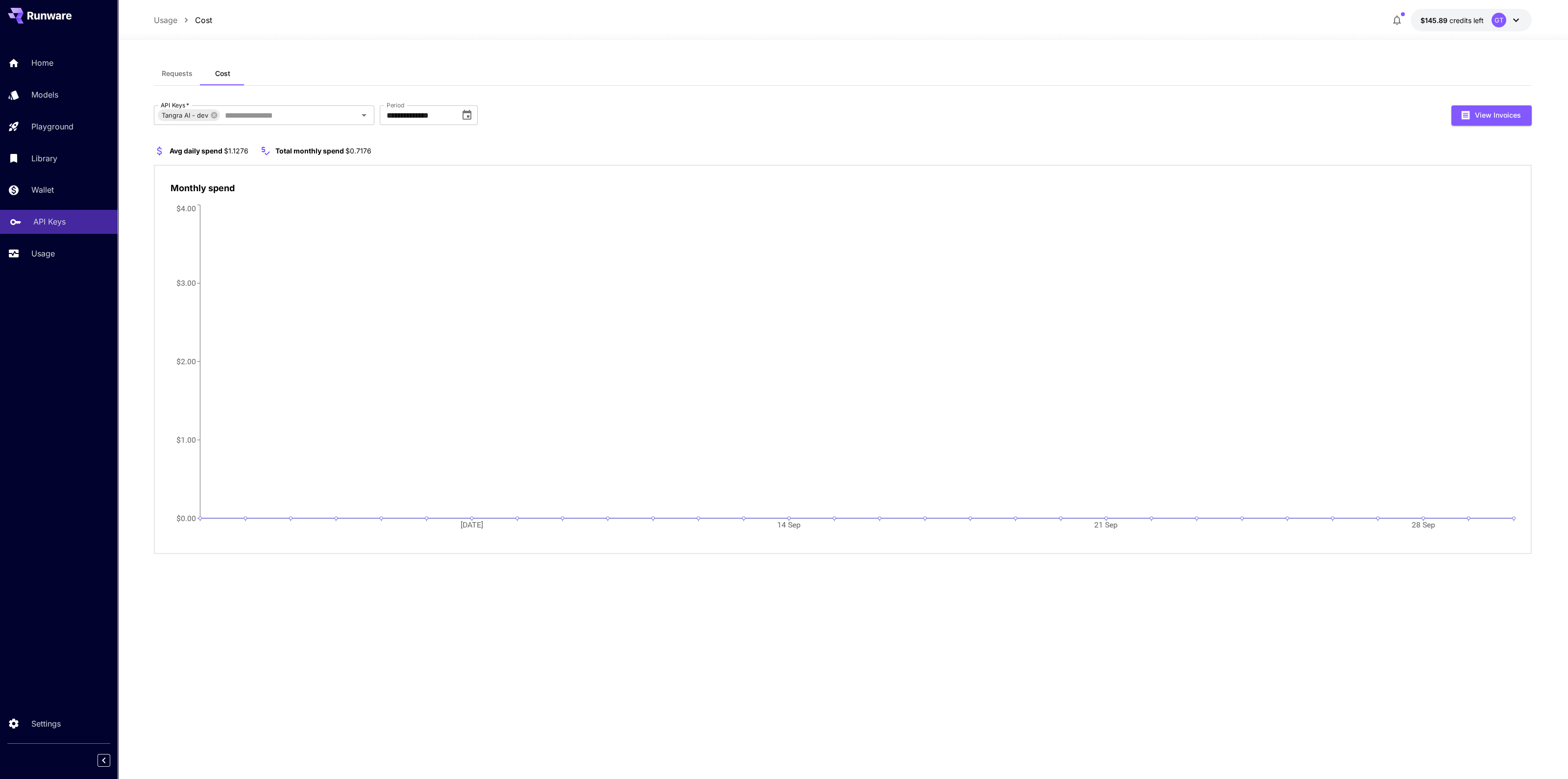
click at [47, 220] on p "API Keys" at bounding box center [49, 221] width 32 height 12
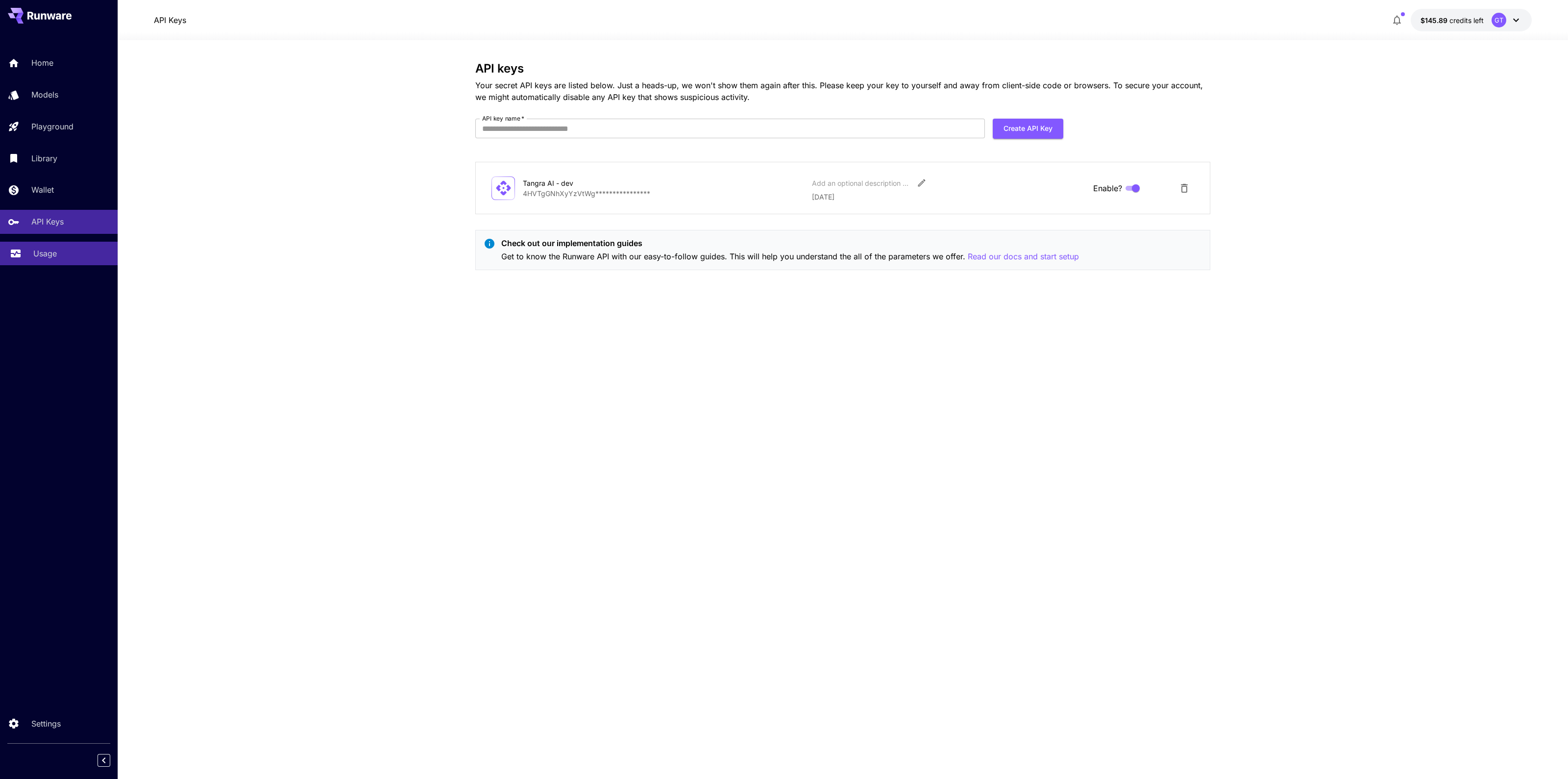
click at [44, 250] on p "Usage" at bounding box center [45, 253] width 24 height 12
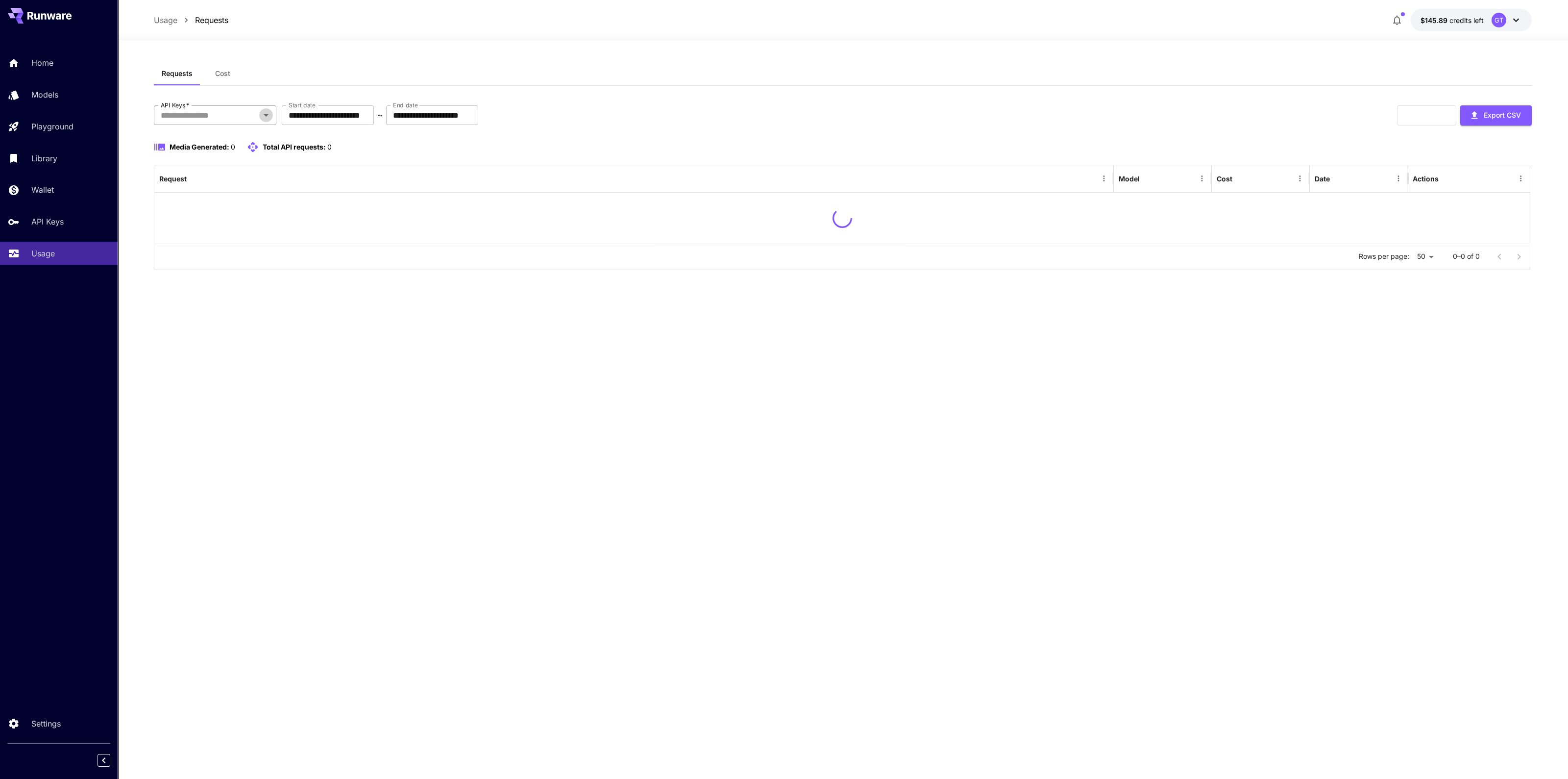
click at [268, 115] on icon "Open" at bounding box center [265, 115] width 12 height 12
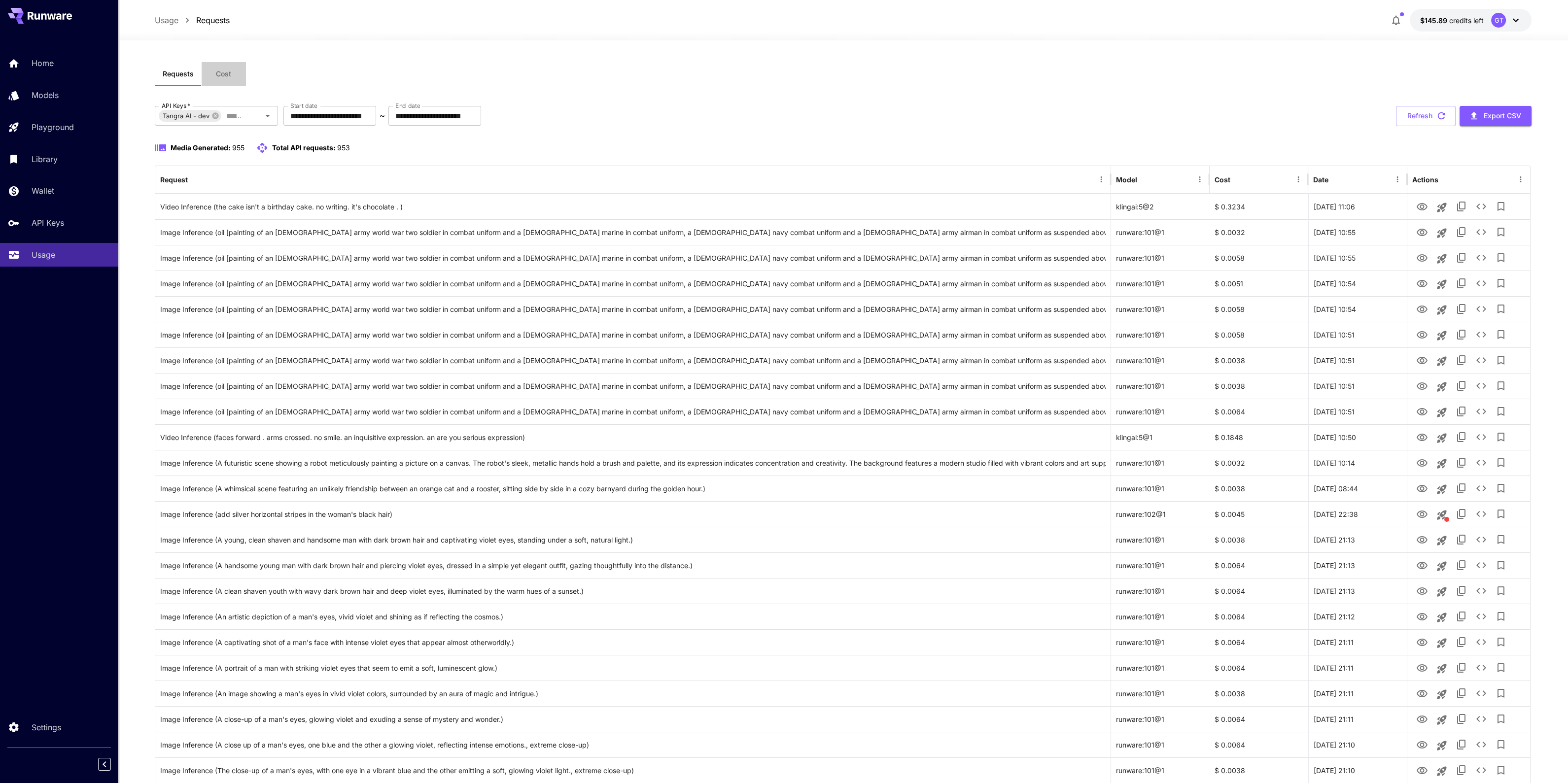
click at [221, 75] on span "Cost" at bounding box center [223, 74] width 15 height 9
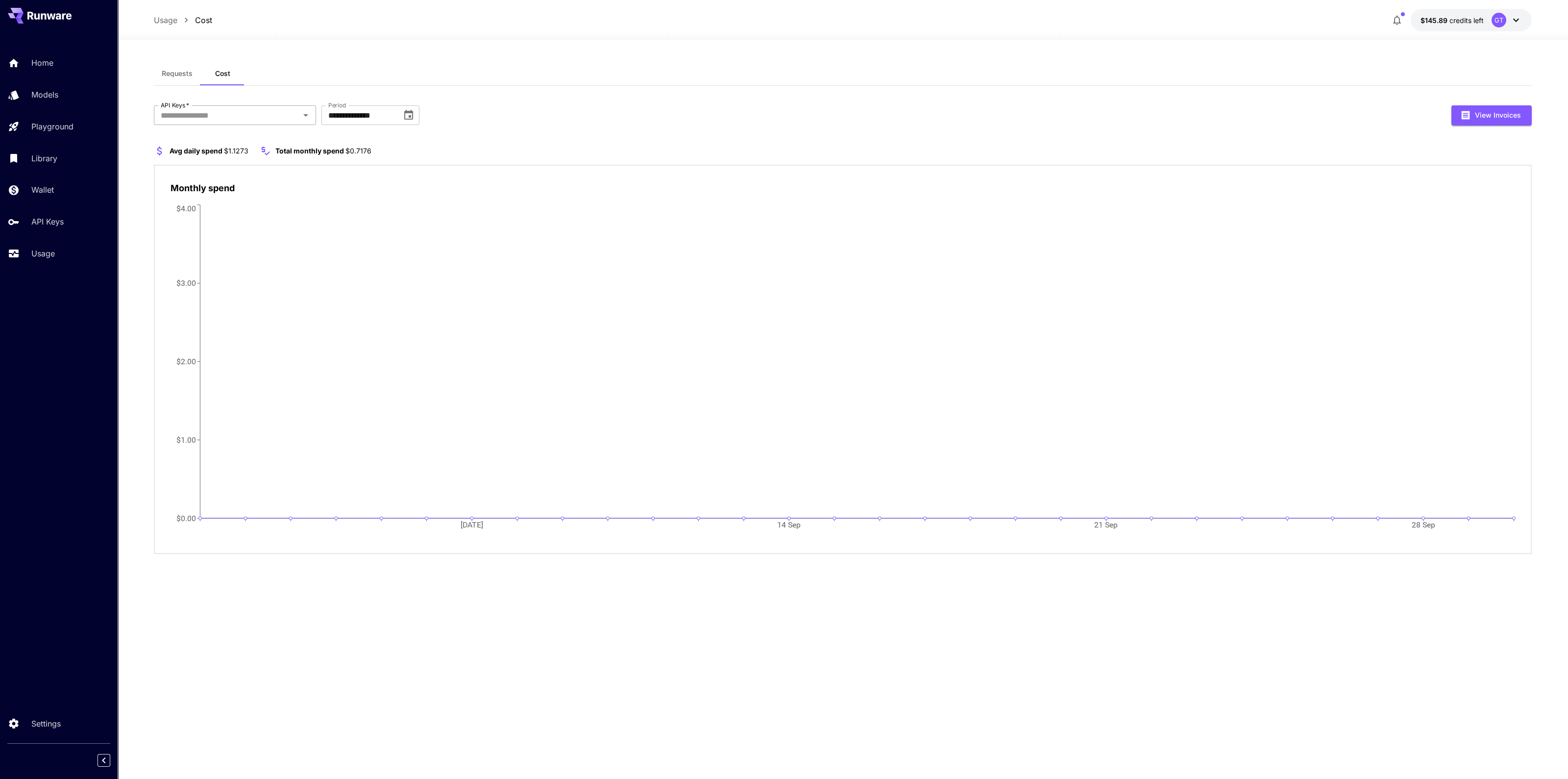
click at [306, 114] on icon "Open" at bounding box center [306, 115] width 12 height 12
click at [584, 117] on div "**********" at bounding box center [843, 115] width 1378 height 20
